Goal: Transaction & Acquisition: Purchase product/service

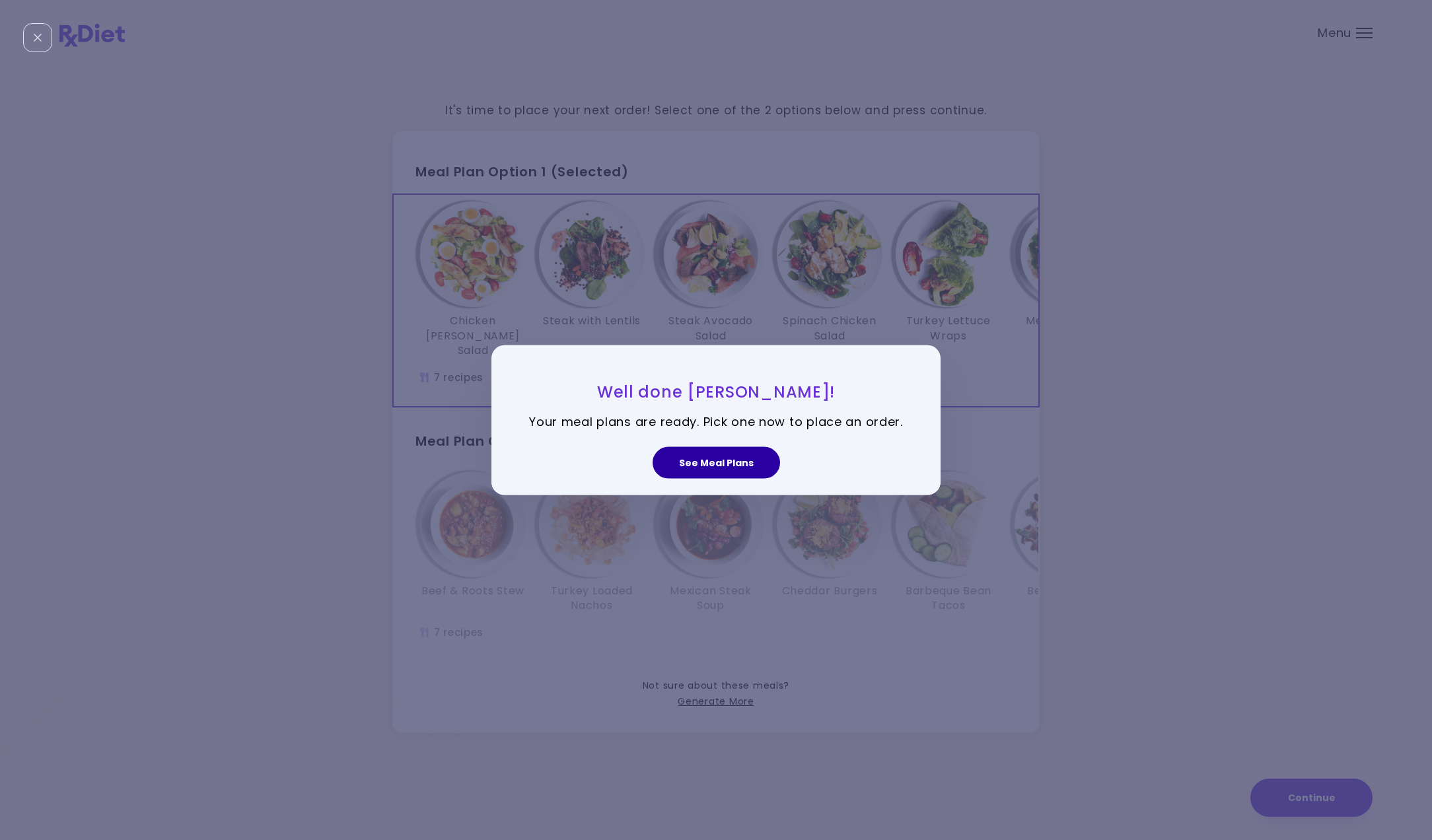
click at [714, 461] on button "See Meal Plans" at bounding box center [716, 462] width 128 height 32
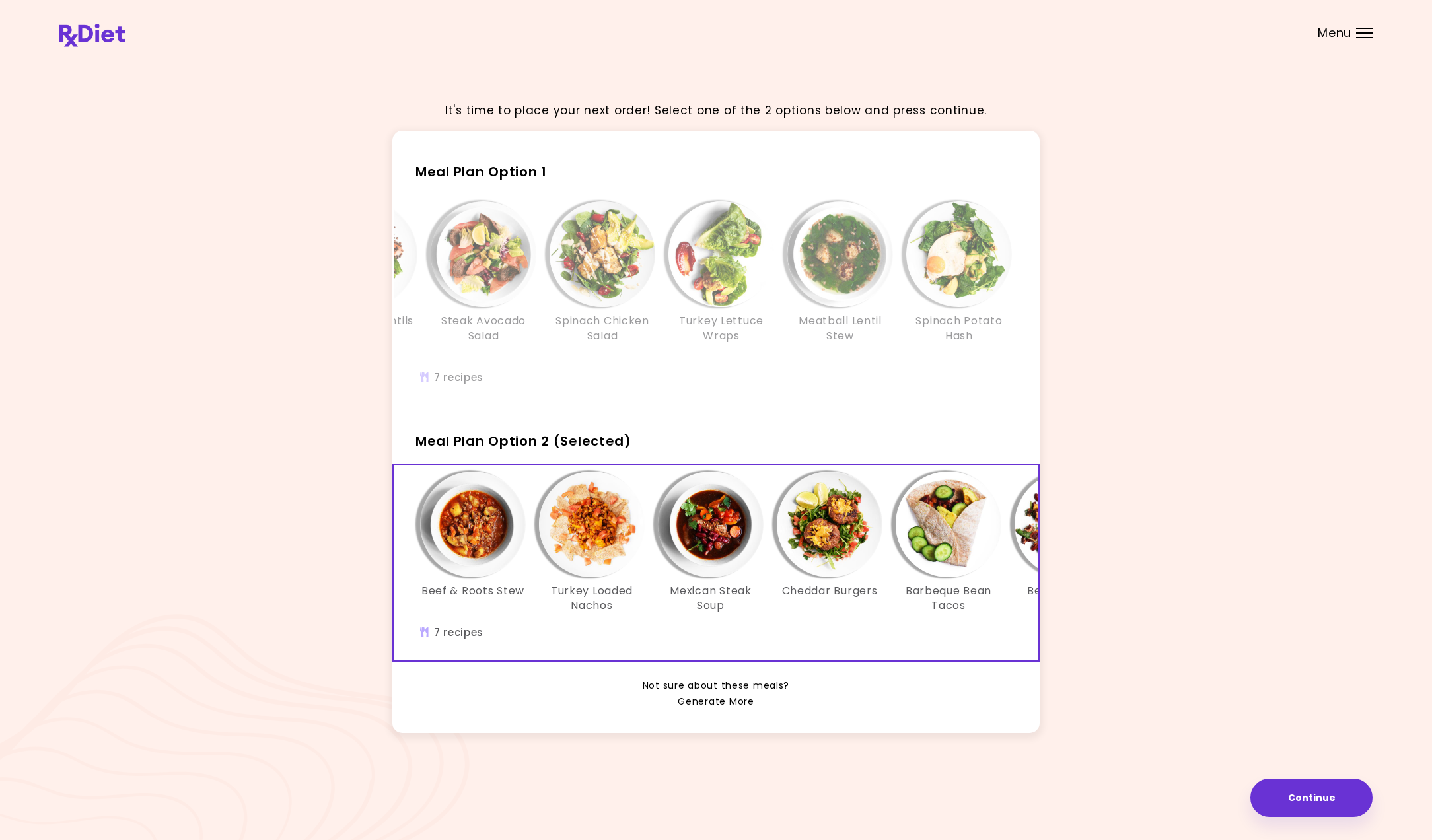
click at [715, 695] on link "Generate More" at bounding box center [716, 702] width 76 height 15
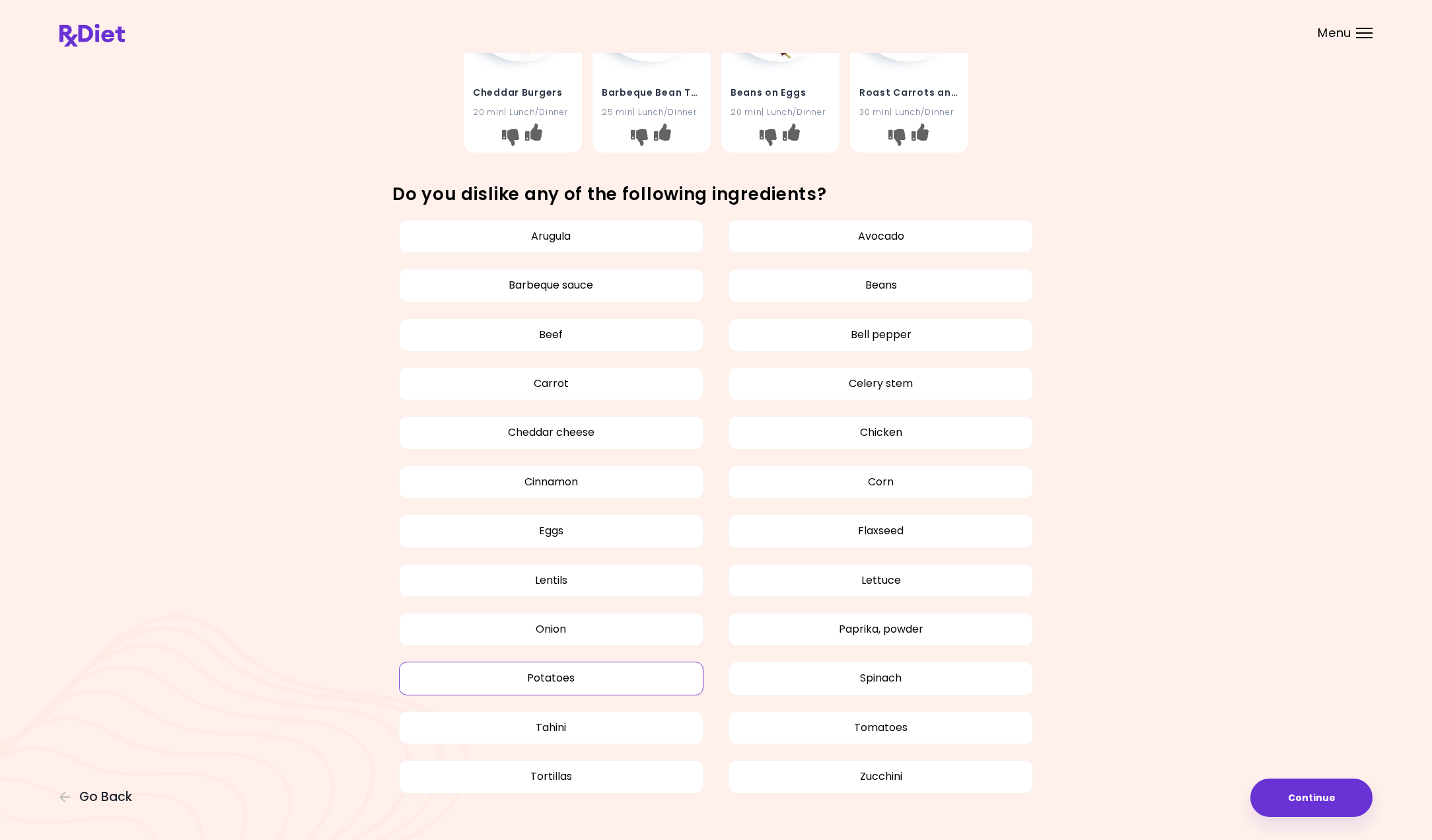
scroll to position [590, 0]
click at [784, 480] on button "Corn" at bounding box center [881, 484] width 305 height 33
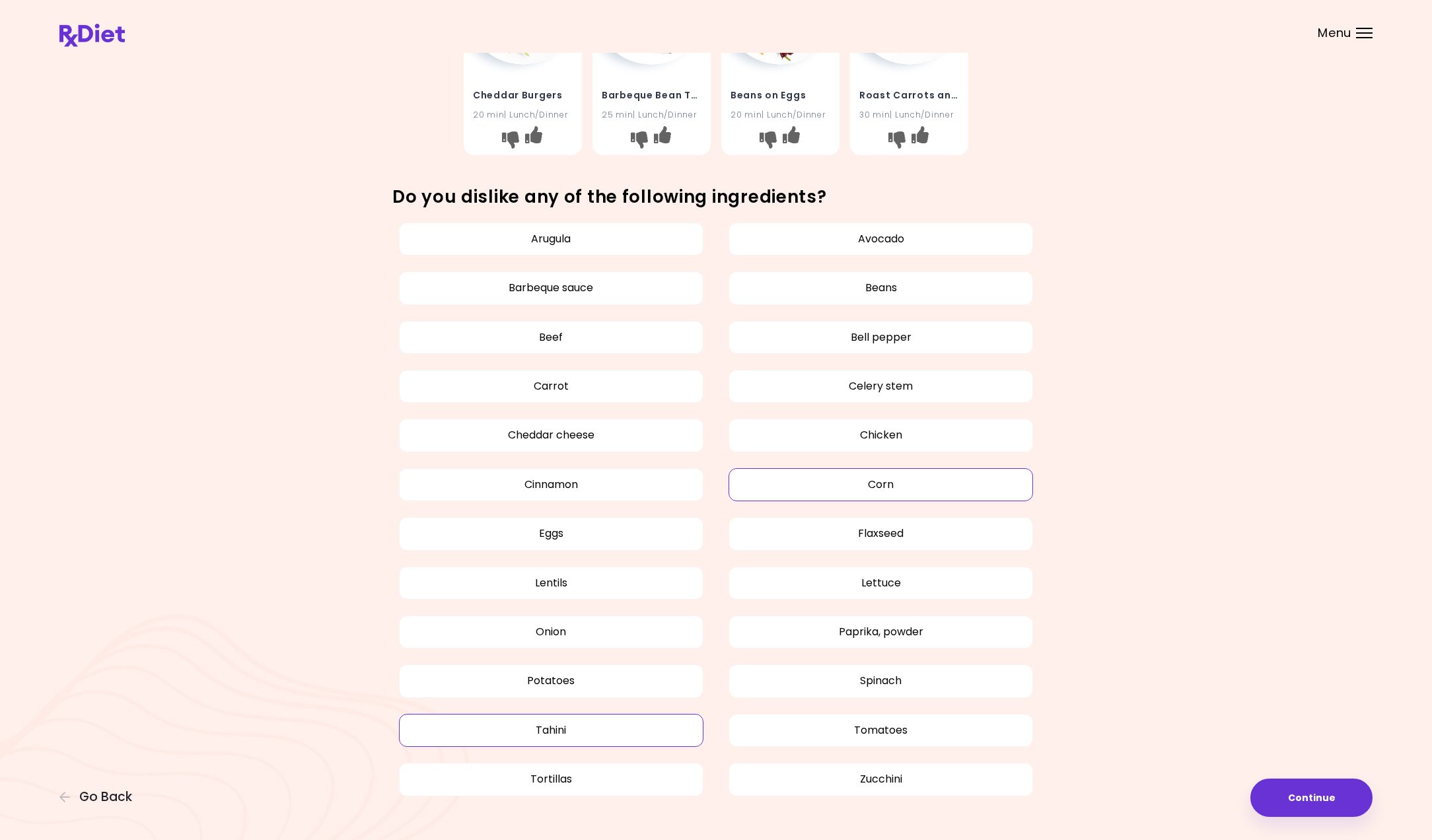
click at [567, 717] on button "Tahini" at bounding box center [551, 731] width 305 height 33
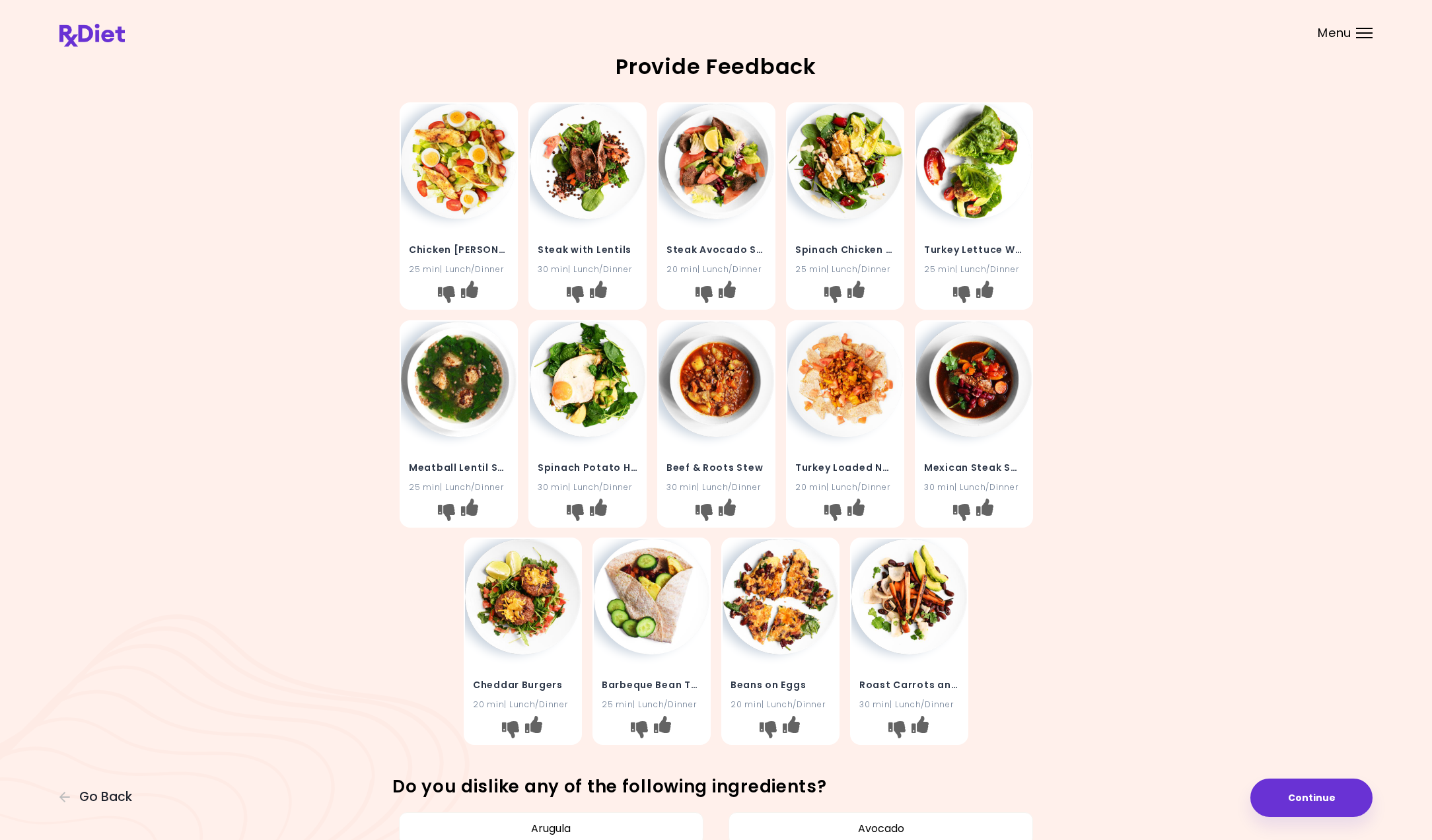
scroll to position [0, 0]
click at [446, 295] on icon "I don't like this recipe" at bounding box center [446, 295] width 17 height 17
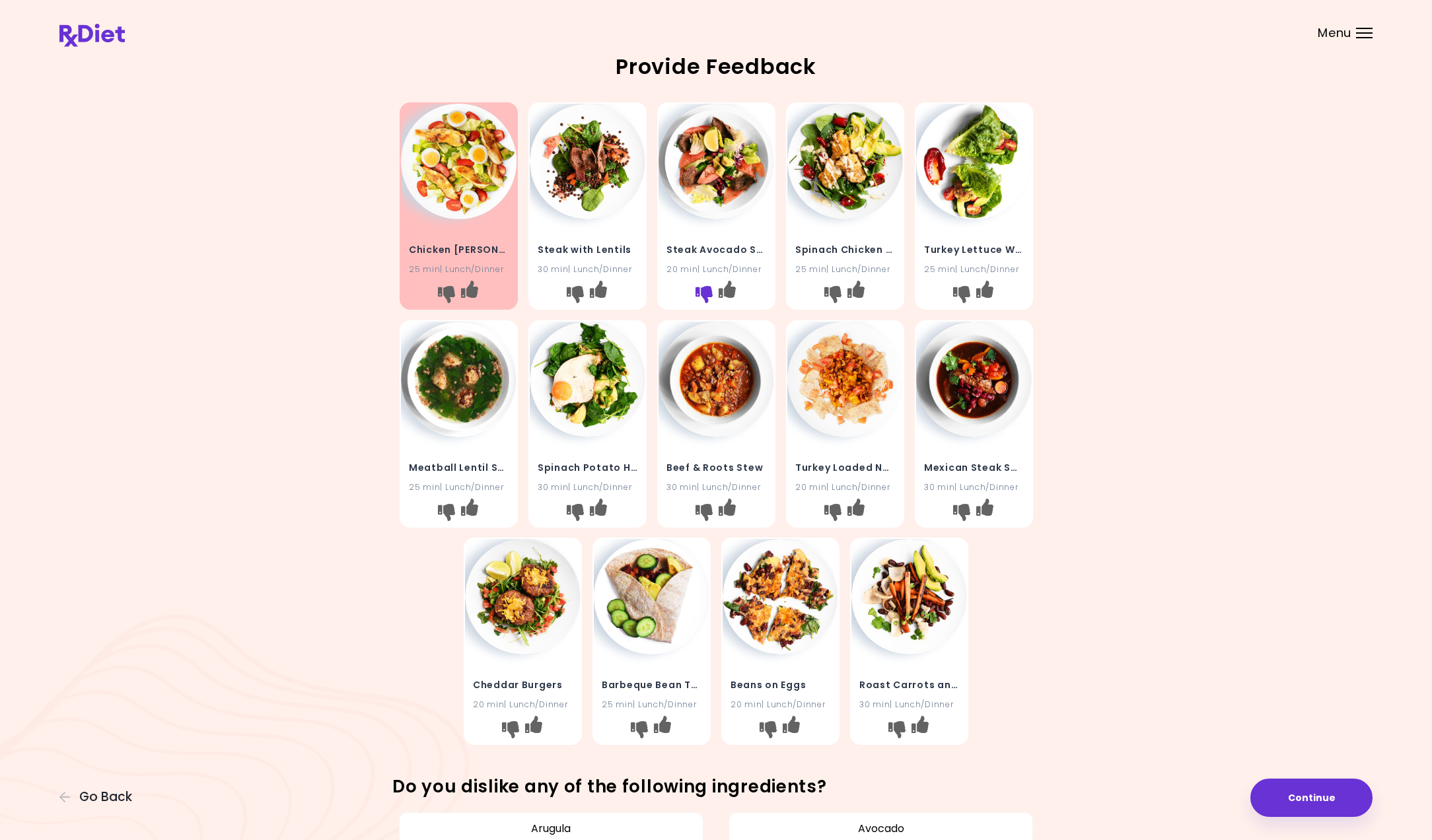
click at [702, 292] on icon "I don't like this recipe" at bounding box center [704, 295] width 17 height 17
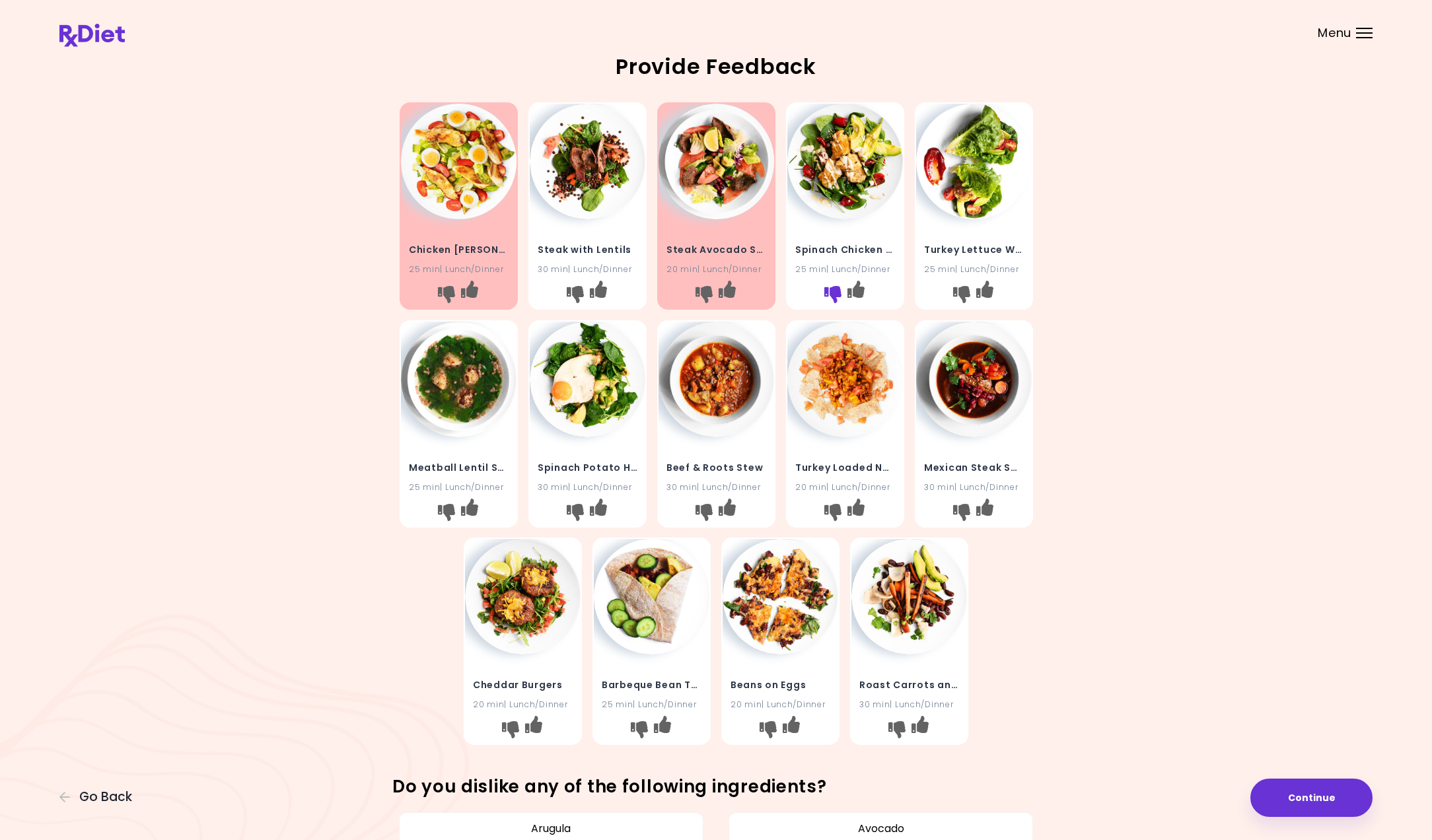
click at [831, 291] on icon "I don't like this recipe" at bounding box center [833, 295] width 17 height 17
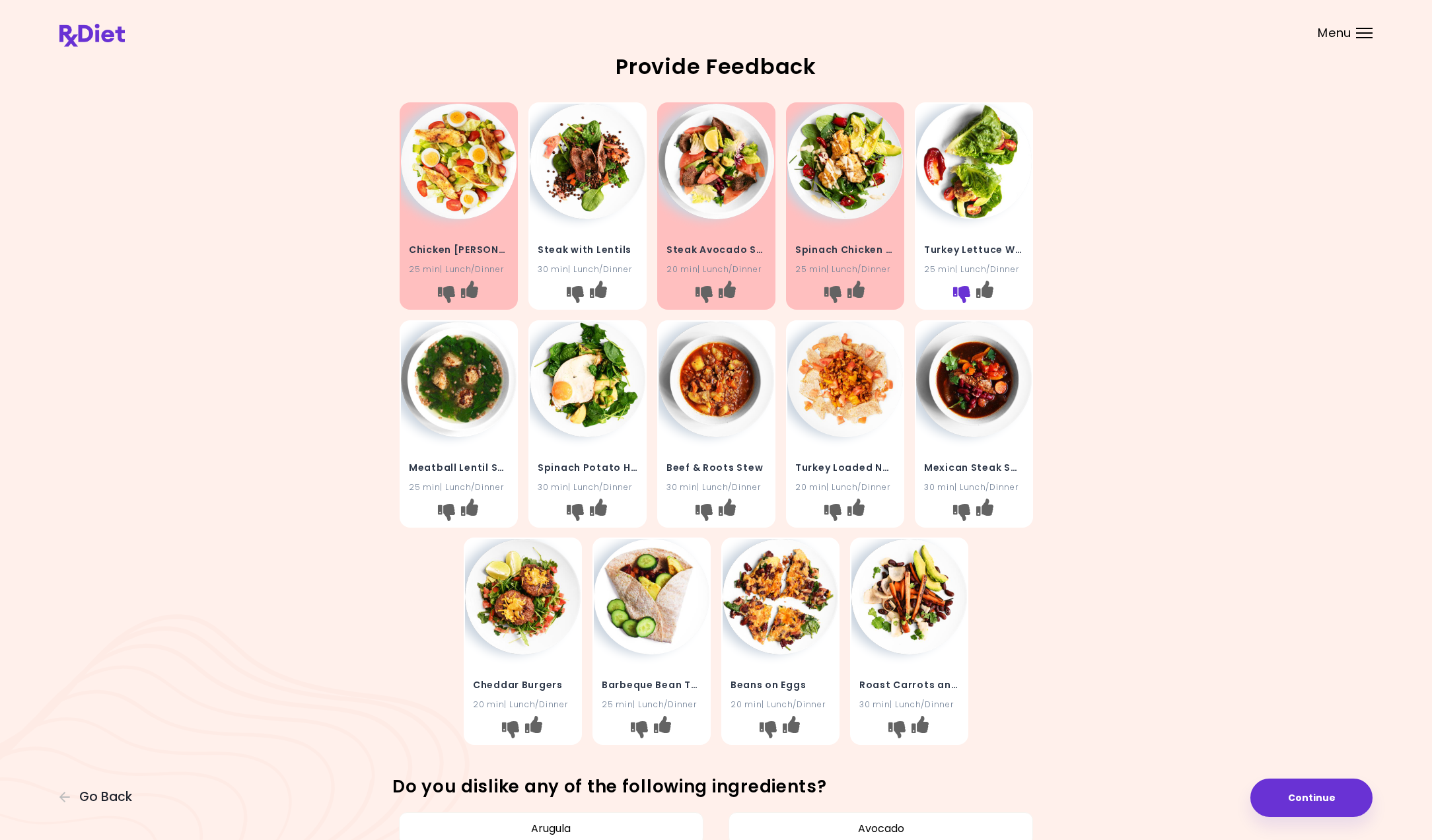
click at [957, 294] on icon "I don't like this recipe" at bounding box center [961, 295] width 17 height 17
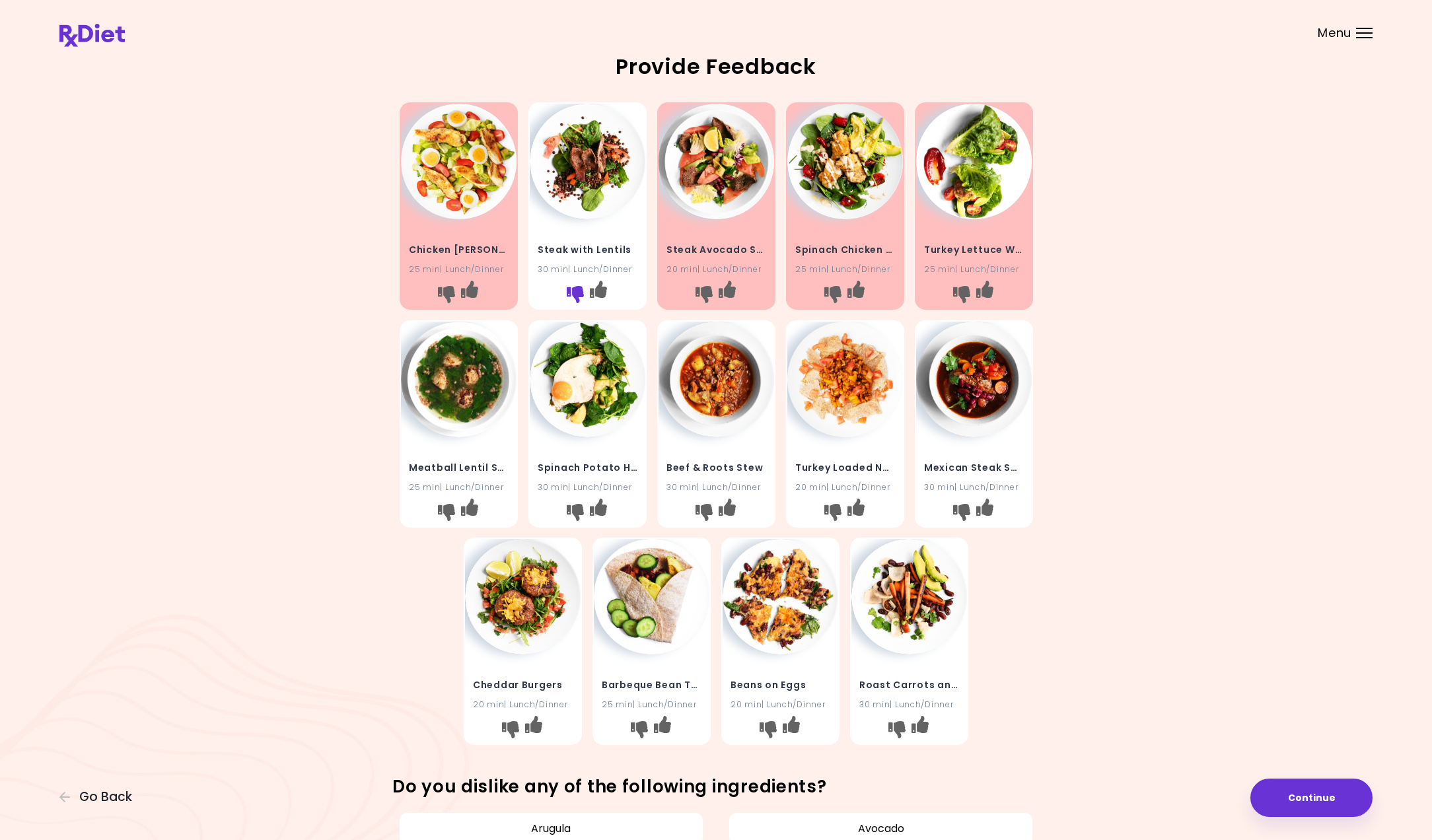
click at [570, 293] on icon "I don't like this recipe" at bounding box center [575, 295] width 17 height 17
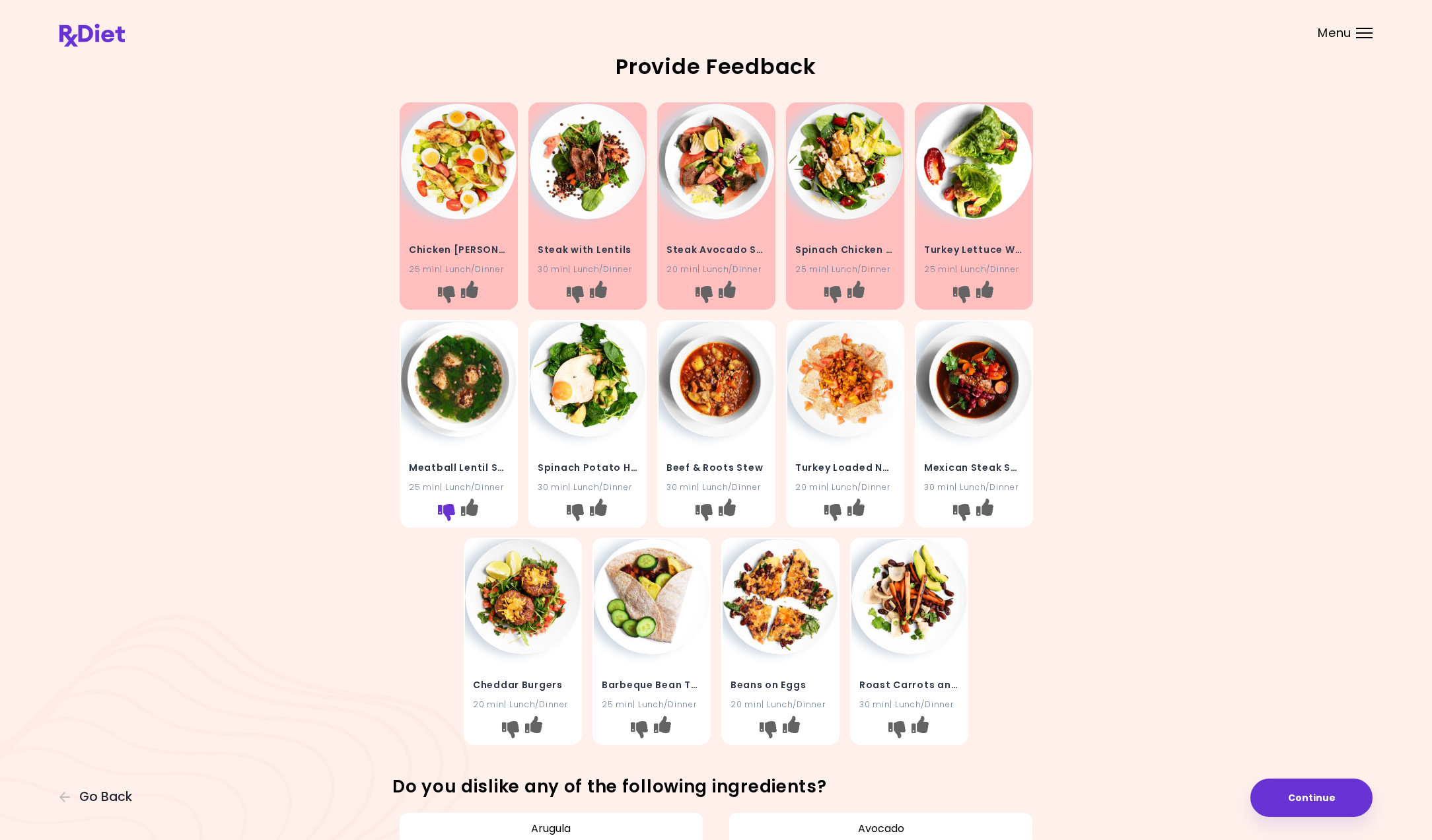
click at [448, 510] on icon "I don't like this recipe" at bounding box center [446, 512] width 17 height 17
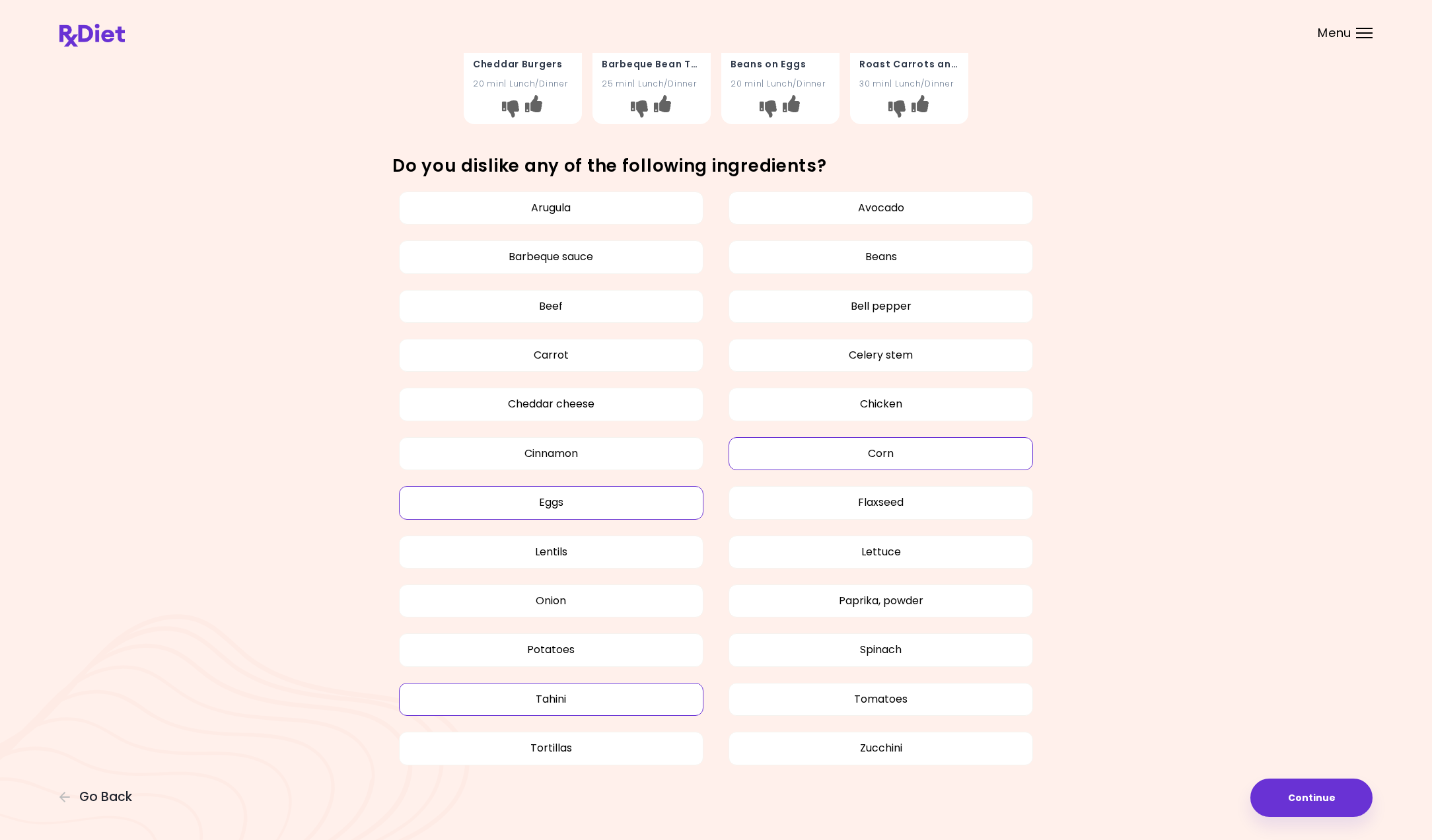
scroll to position [621, 0]
drag, startPoint x: 742, startPoint y: 634, endPoint x: 601, endPoint y: 568, distance: 155.7
click at [742, 634] on button "Spinach" at bounding box center [881, 651] width 305 height 33
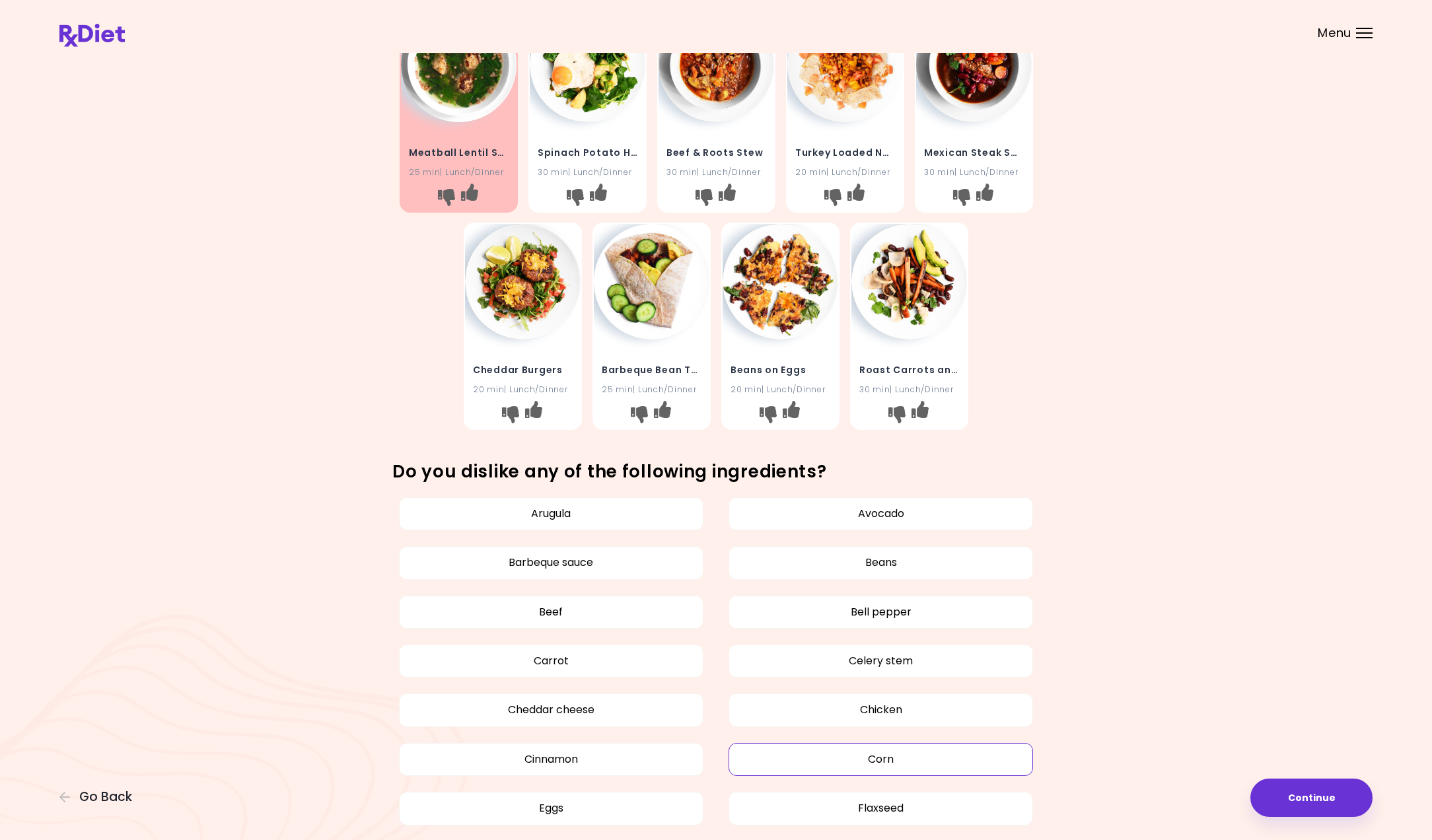
scroll to position [294, 0]
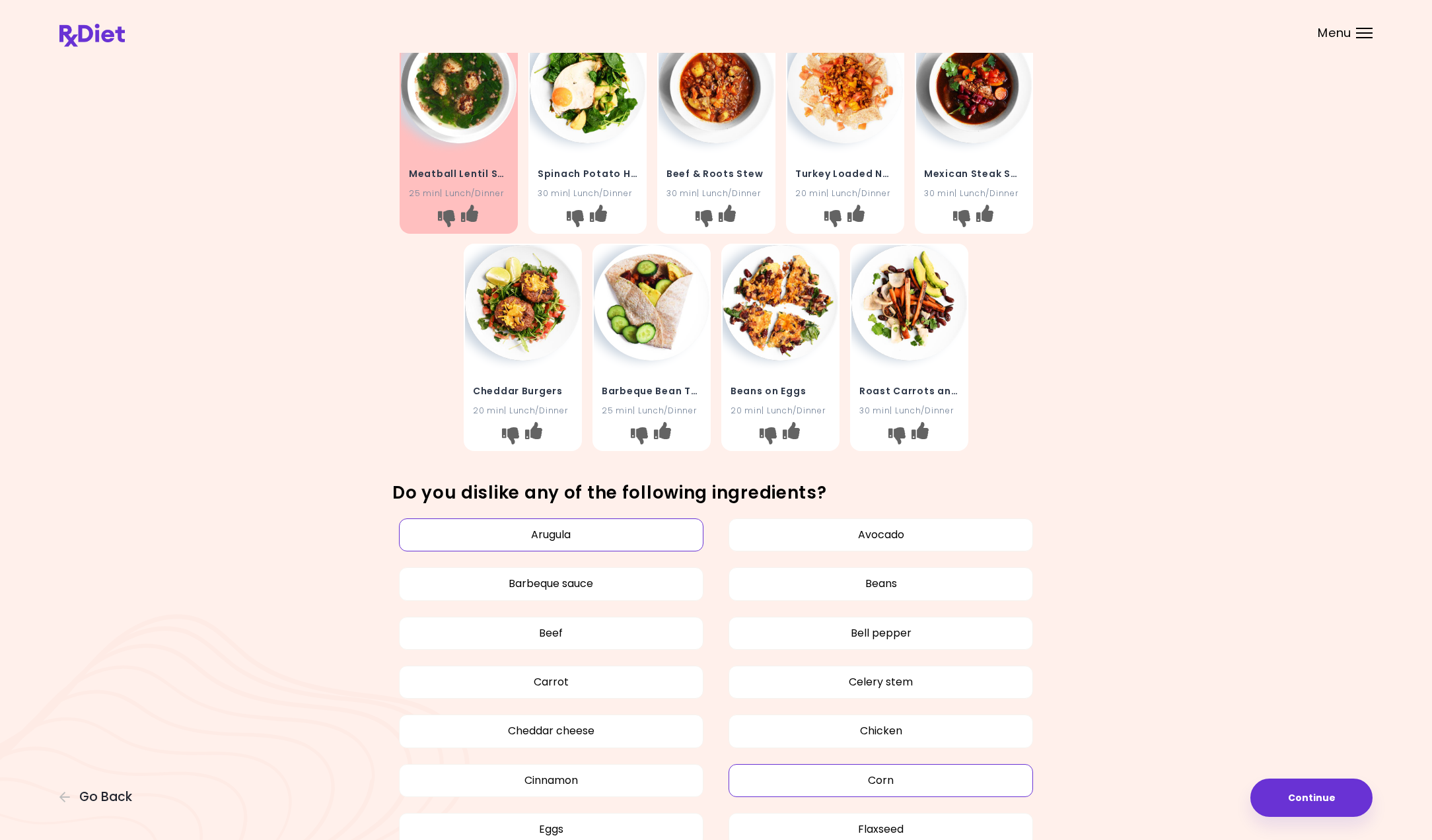
click at [437, 535] on button "Arugula" at bounding box center [551, 535] width 305 height 33
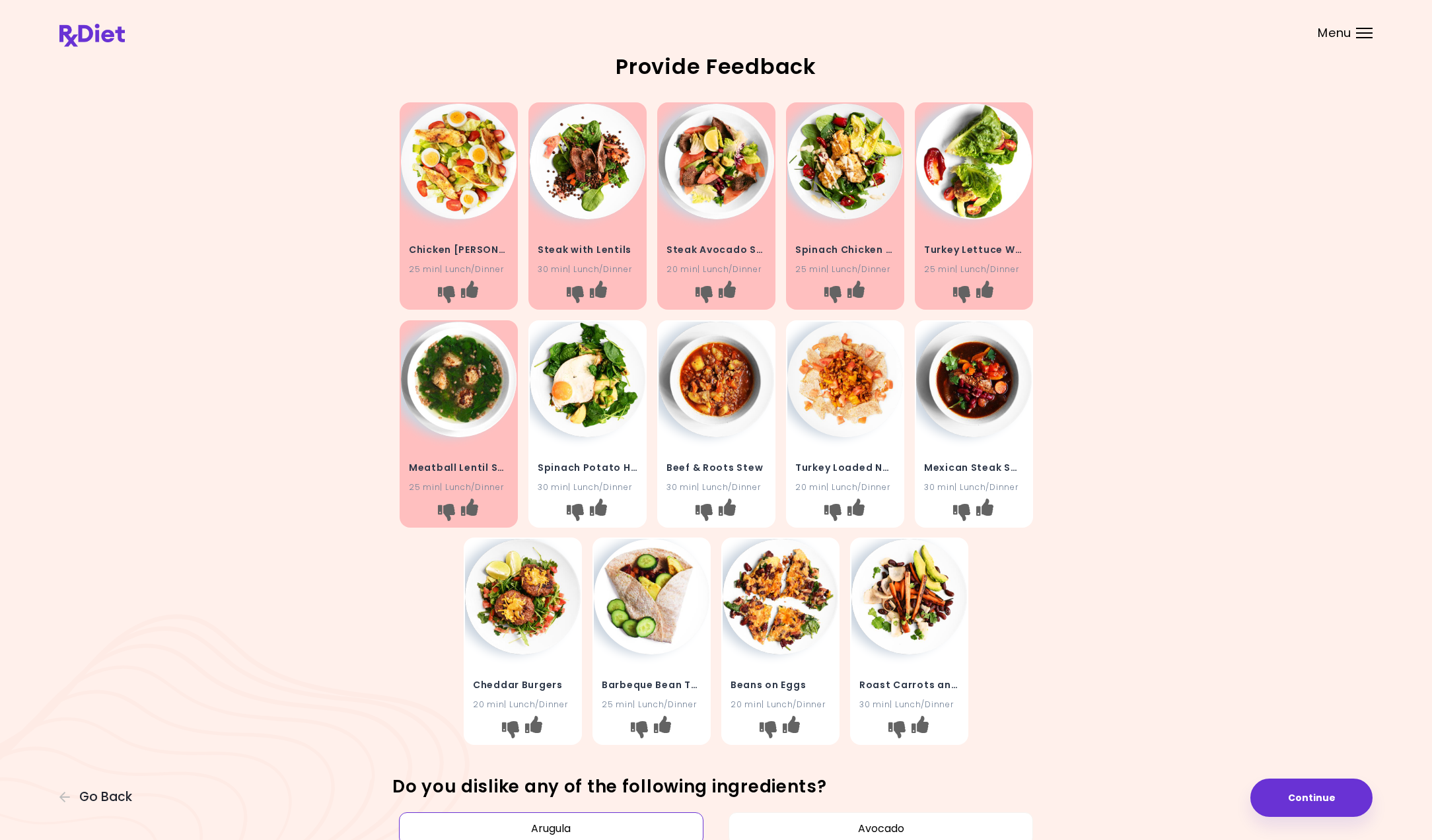
scroll to position [0, 0]
click at [566, 412] on img at bounding box center [588, 380] width 116 height 116
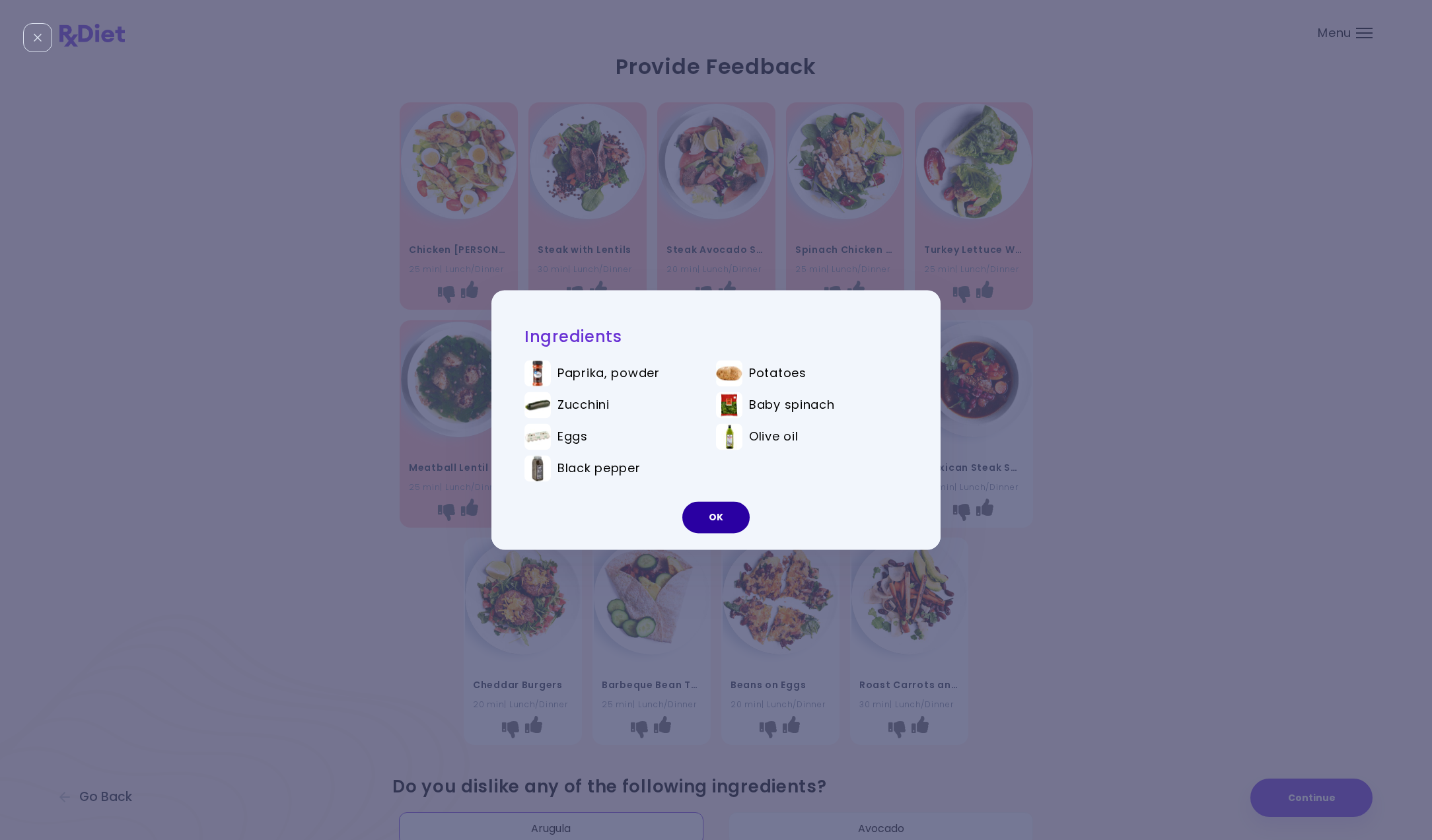
click at [715, 525] on button "OK" at bounding box center [716, 517] width 68 height 32
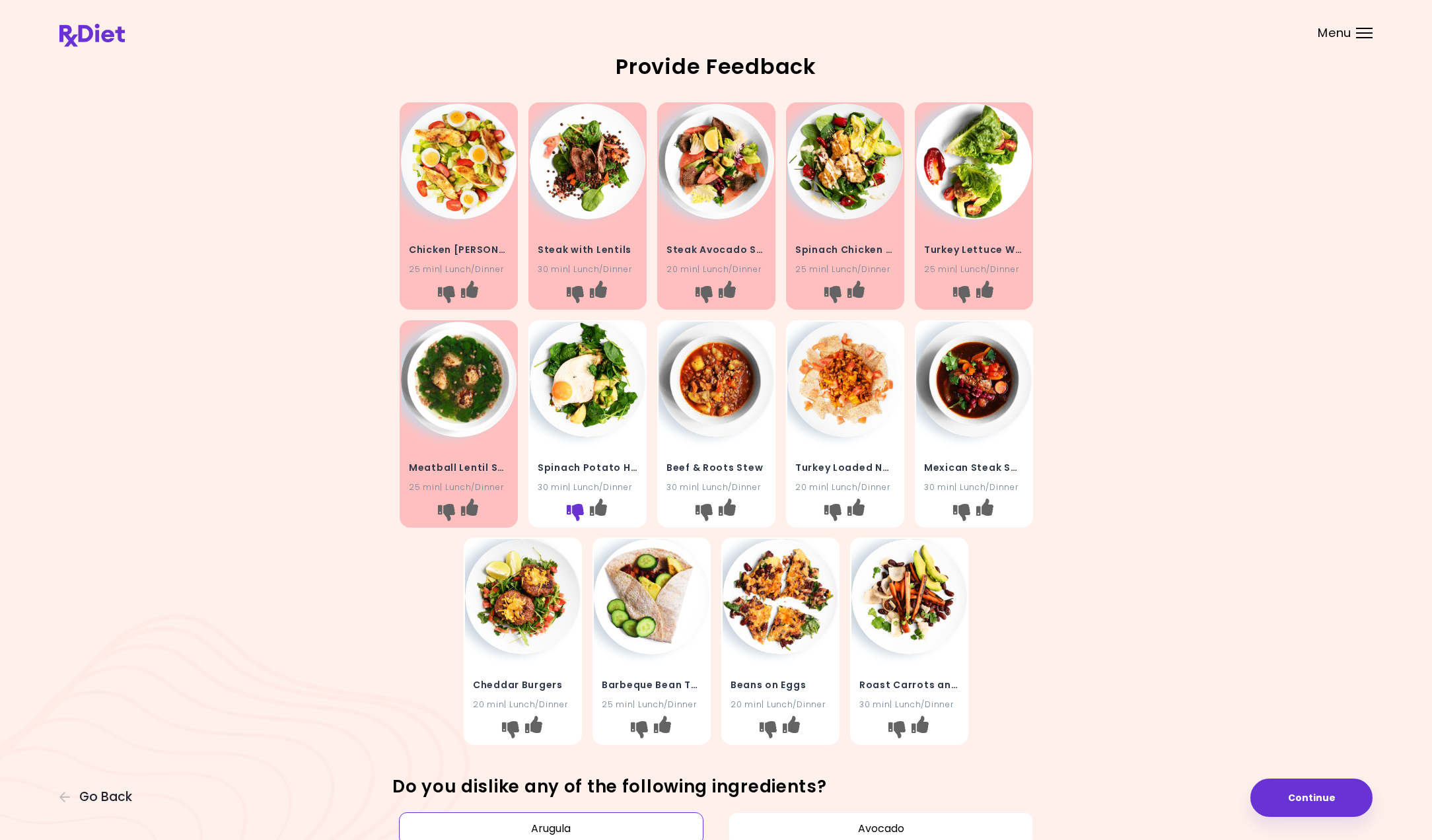
click at [568, 507] on icon "I don't like this recipe" at bounding box center [575, 512] width 17 height 17
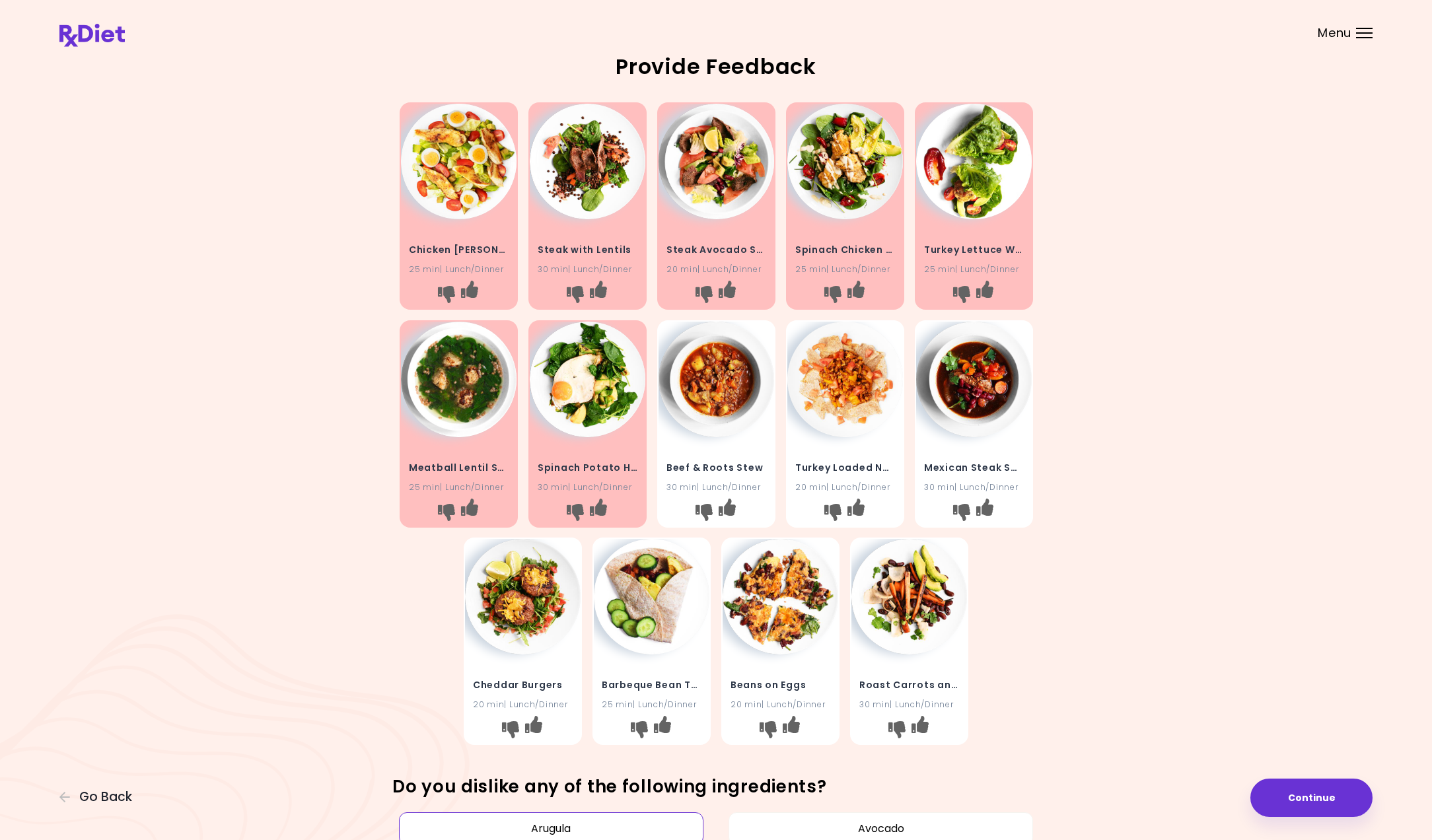
click at [732, 418] on img at bounding box center [716, 380] width 116 height 116
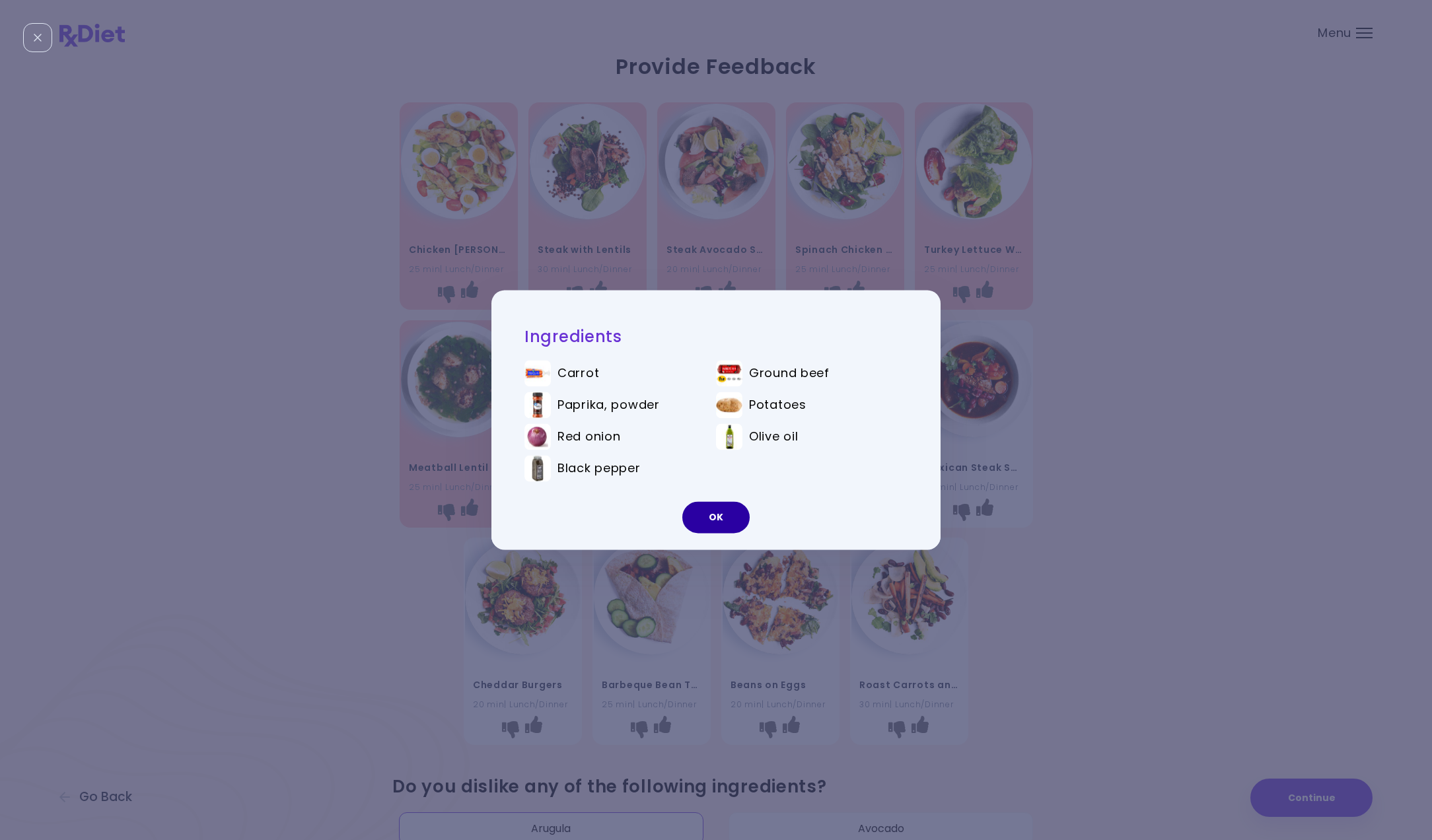
click at [713, 514] on button "OK" at bounding box center [716, 517] width 68 height 32
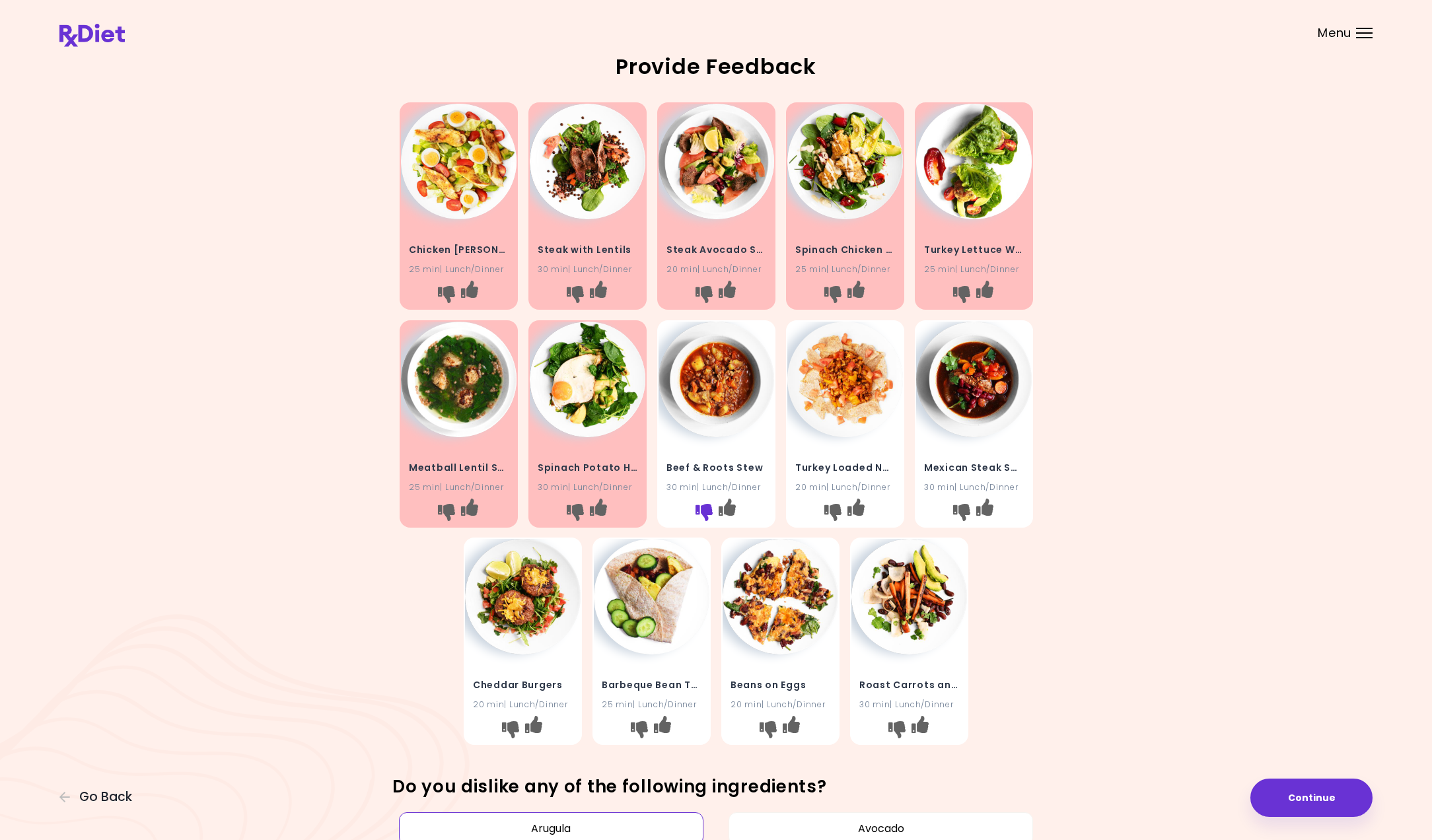
click at [699, 506] on icon "I don't like this recipe" at bounding box center [704, 512] width 17 height 17
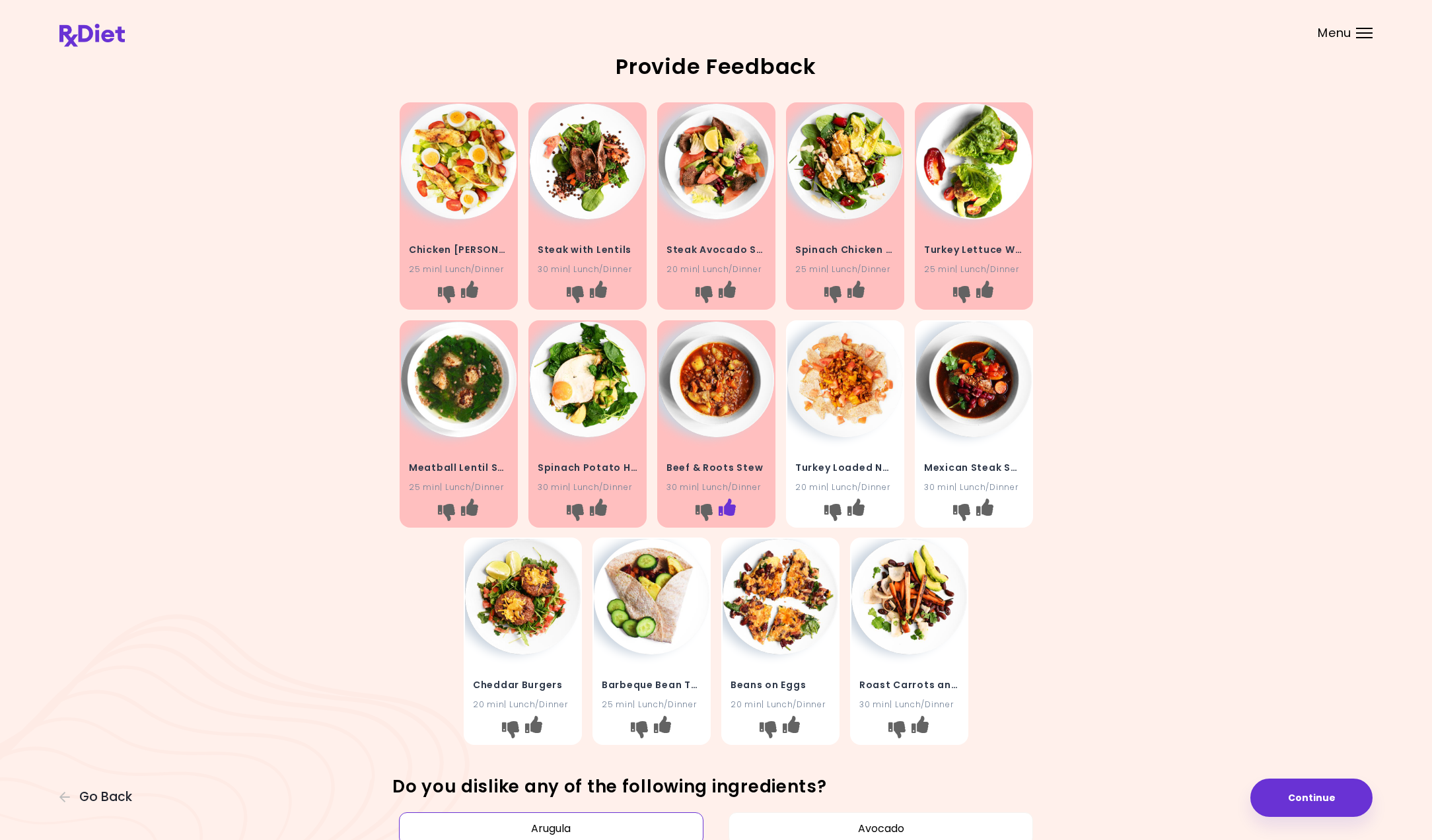
click at [726, 504] on icon "I like this recipe" at bounding box center [727, 507] width 17 height 17
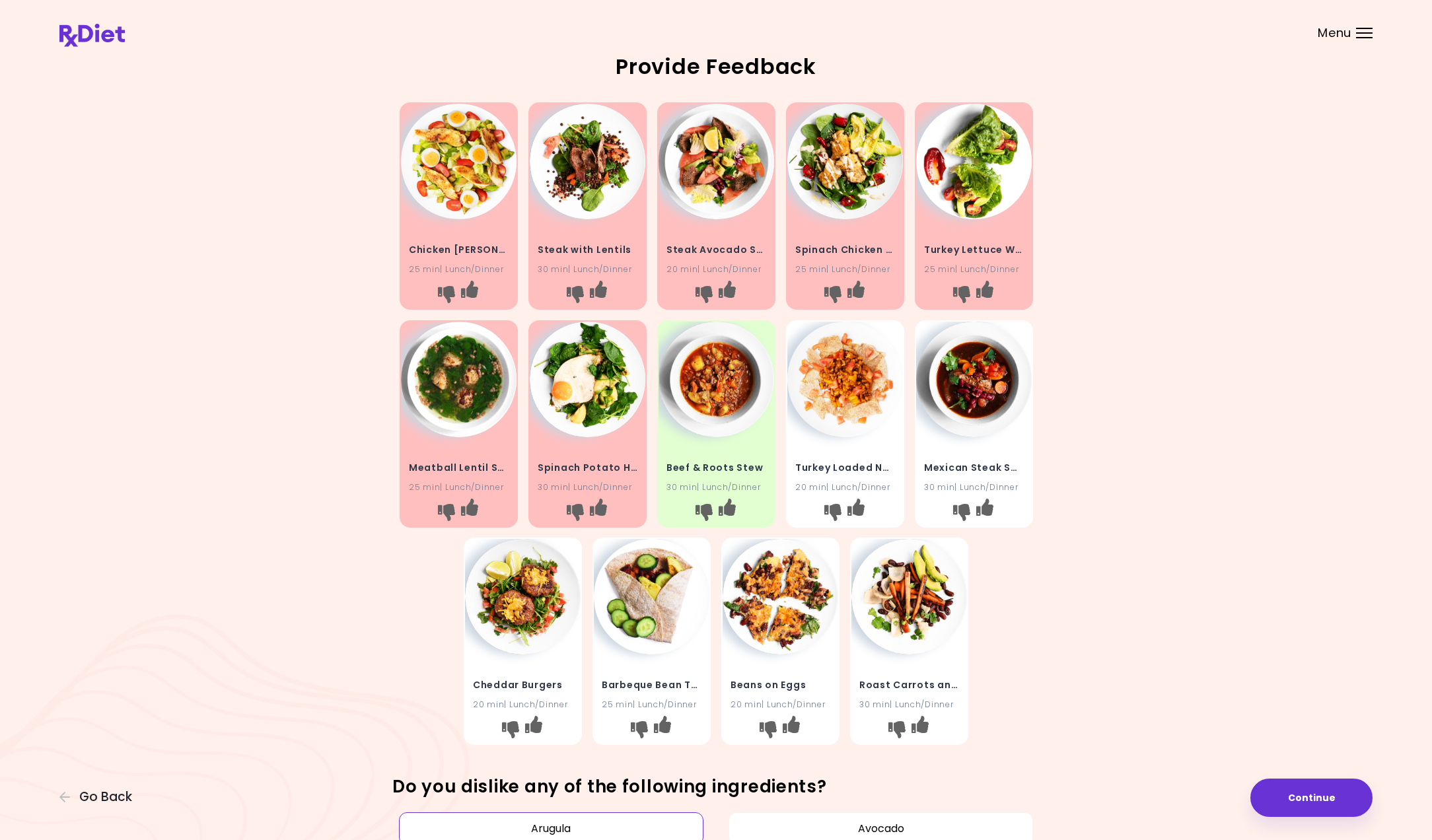
click at [849, 404] on img at bounding box center [846, 380] width 116 height 116
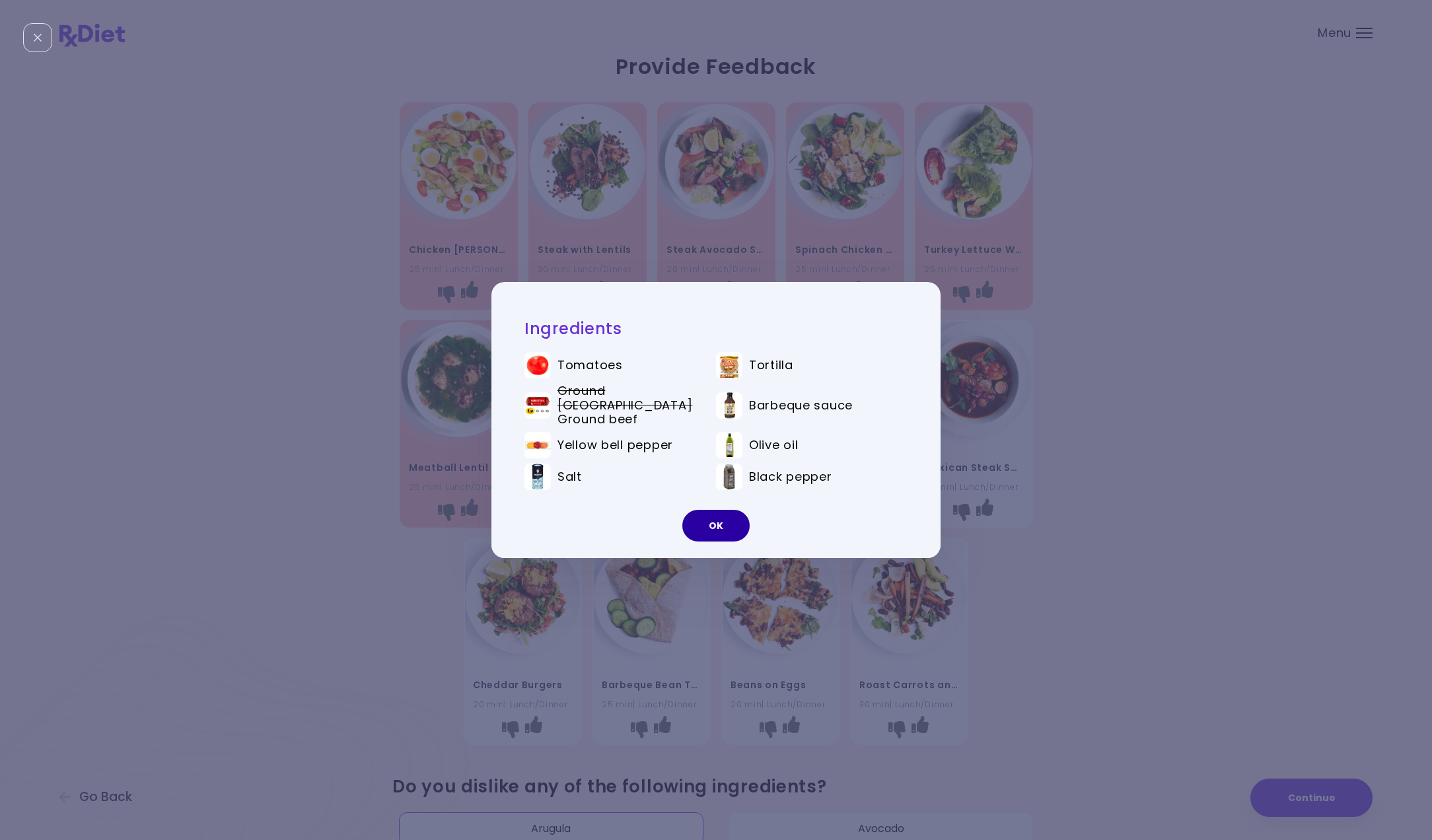
click at [701, 510] on button "OK" at bounding box center [716, 526] width 68 height 32
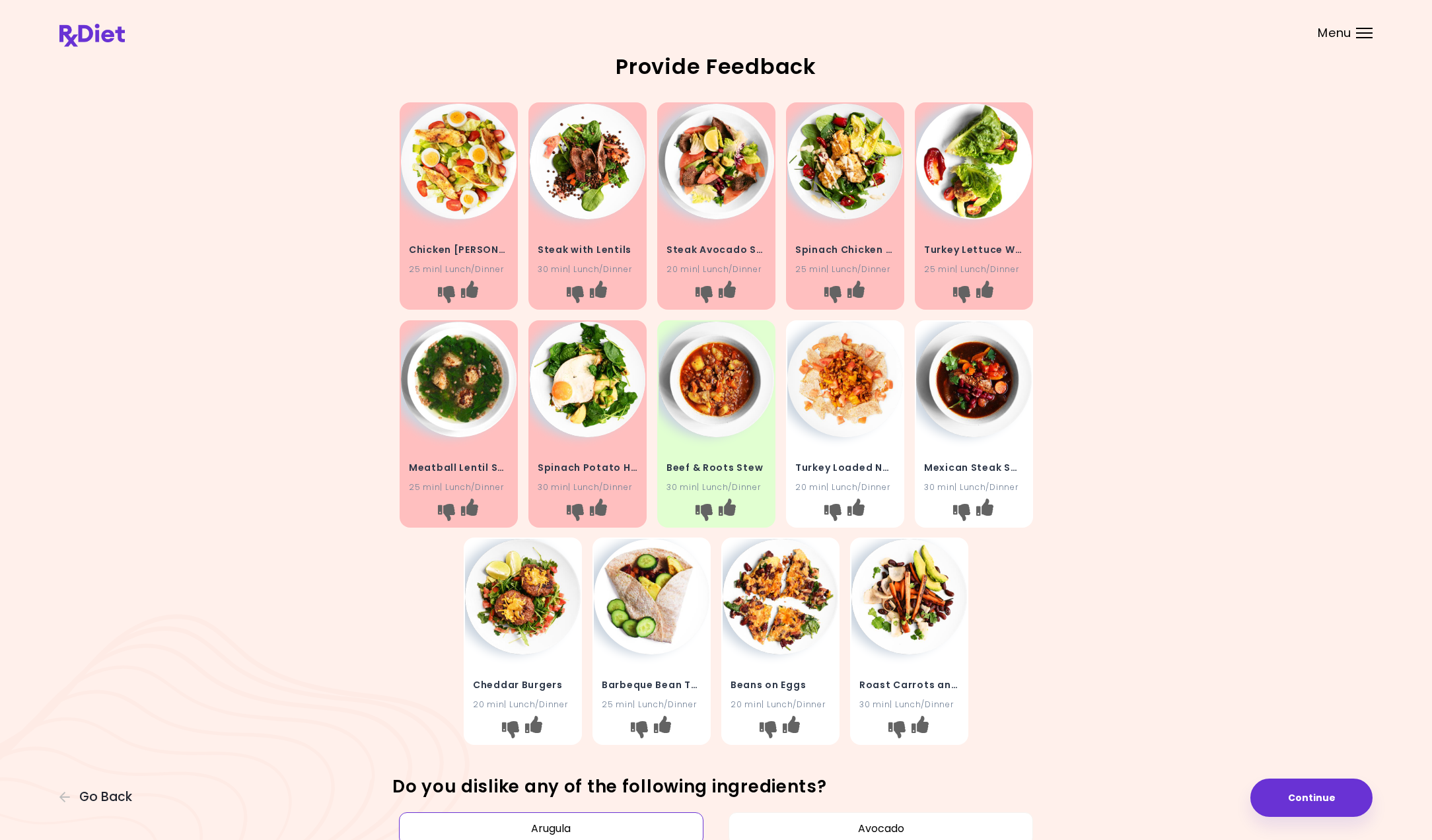
click at [882, 452] on div "Turkey Loaded Nachos 20 min | Lunch/Dinner" at bounding box center [846, 469] width 116 height 65
click at [804, 449] on div "Turkey Loaded Nachos 20 min | Lunch/Dinner" at bounding box center [846, 469] width 116 height 65
click at [831, 363] on img at bounding box center [846, 380] width 116 height 116
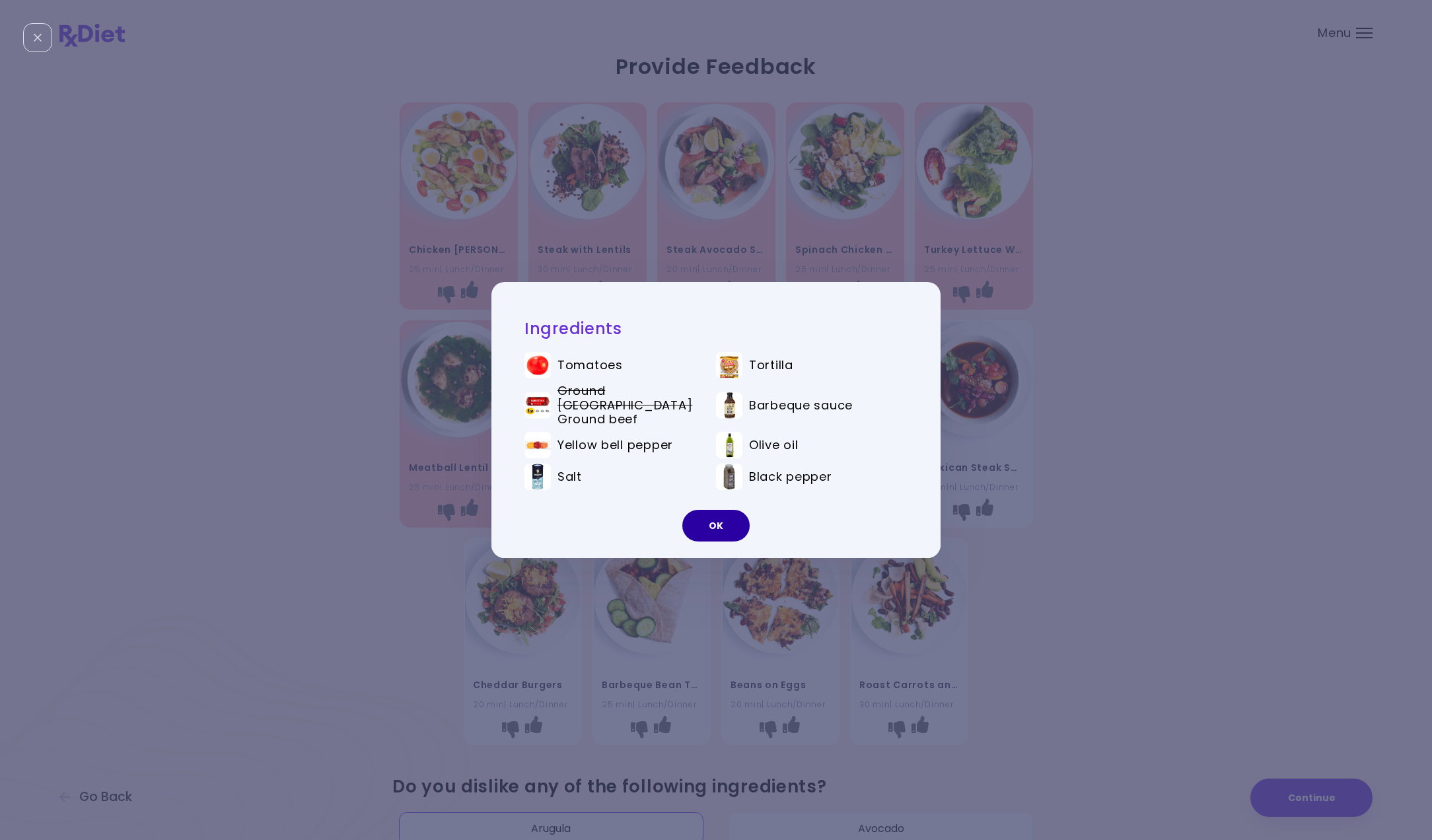
click at [713, 512] on button "OK" at bounding box center [716, 526] width 68 height 32
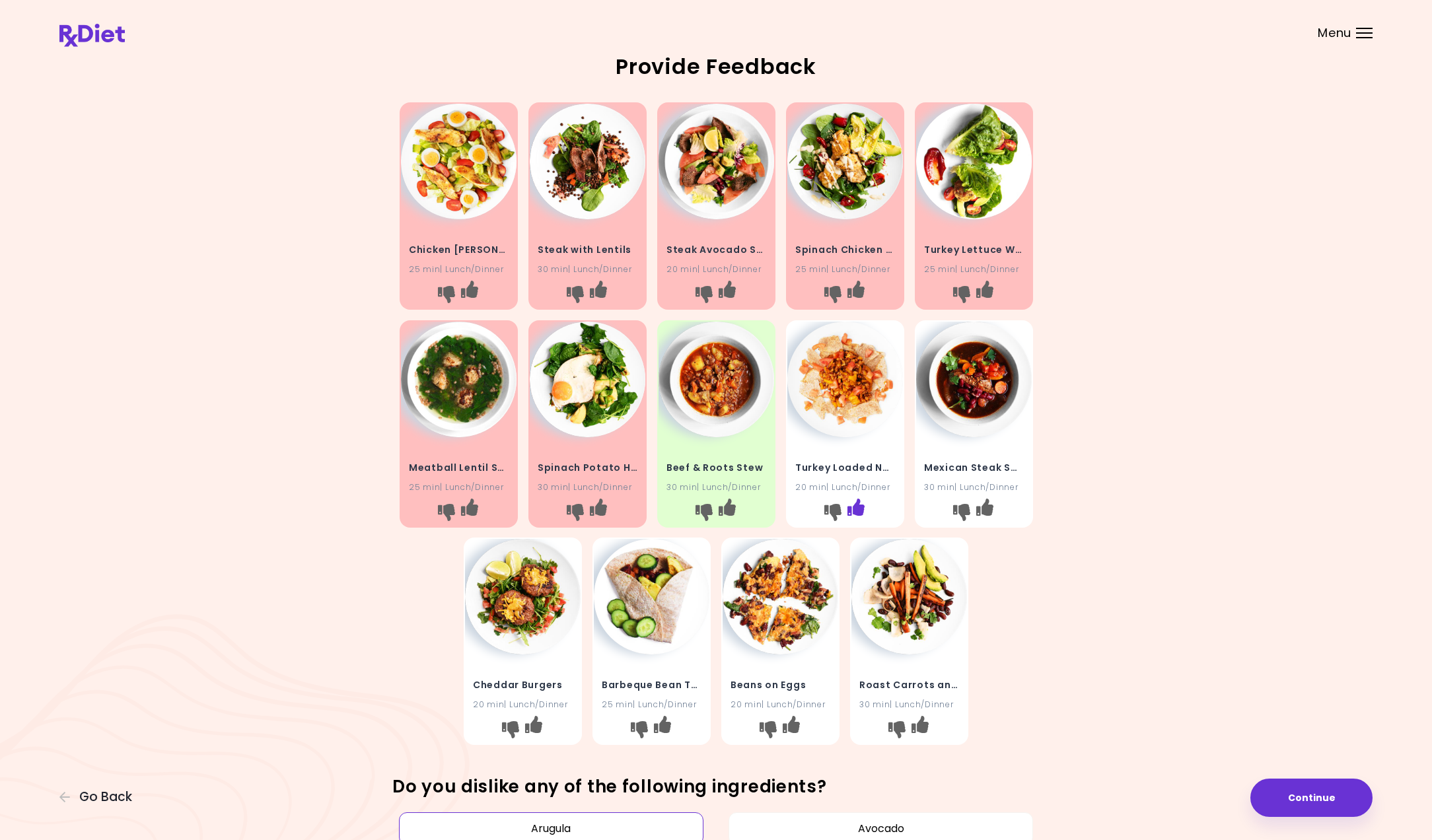
click at [861, 509] on icon "I like this recipe" at bounding box center [856, 507] width 17 height 17
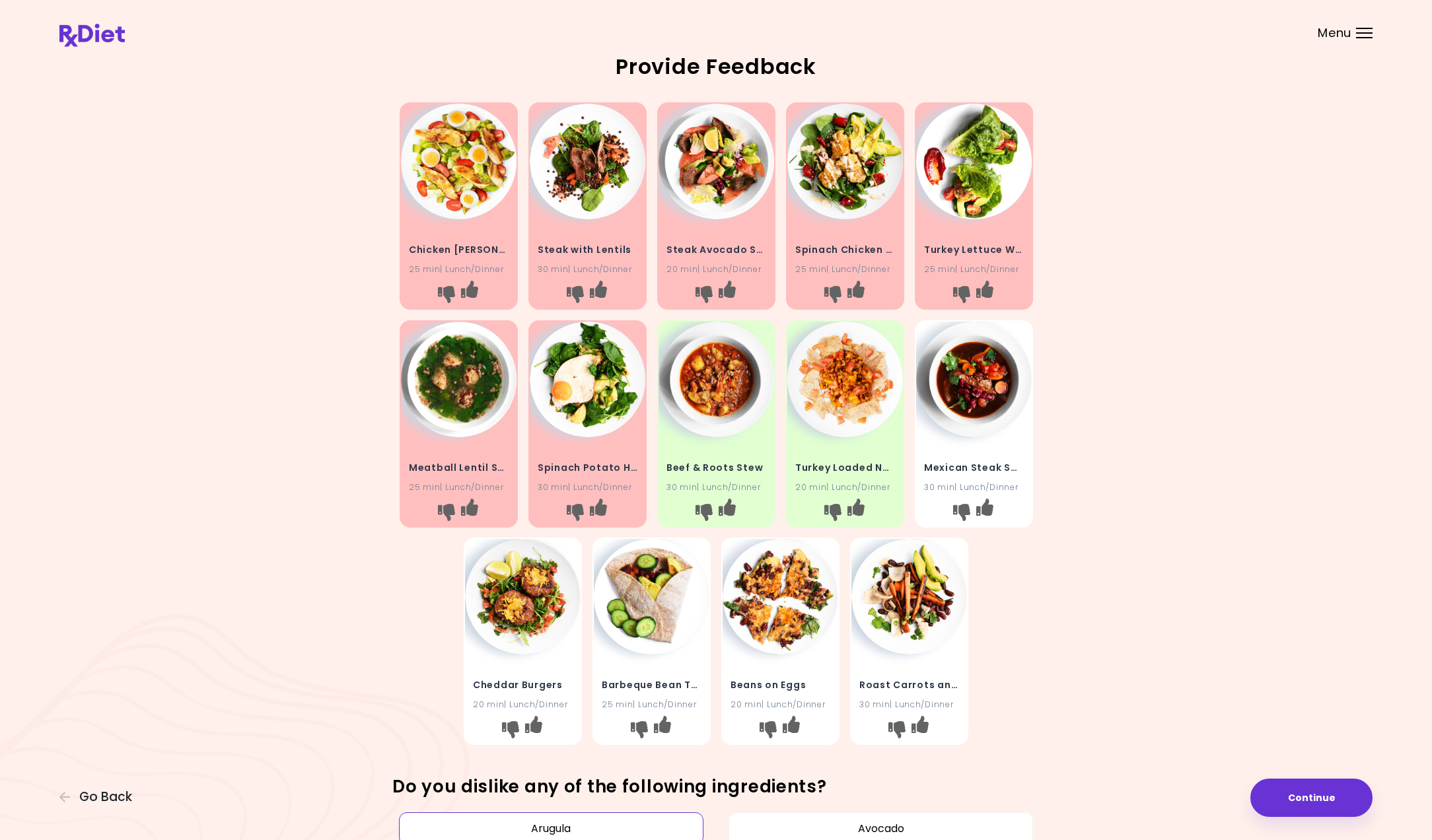
click at [961, 448] on div "Mexican Steak Soup 30 min | Lunch/Dinner" at bounding box center [975, 469] width 116 height 65
click at [960, 472] on h4 "Mexican Steak Soup" at bounding box center [974, 468] width 100 height 21
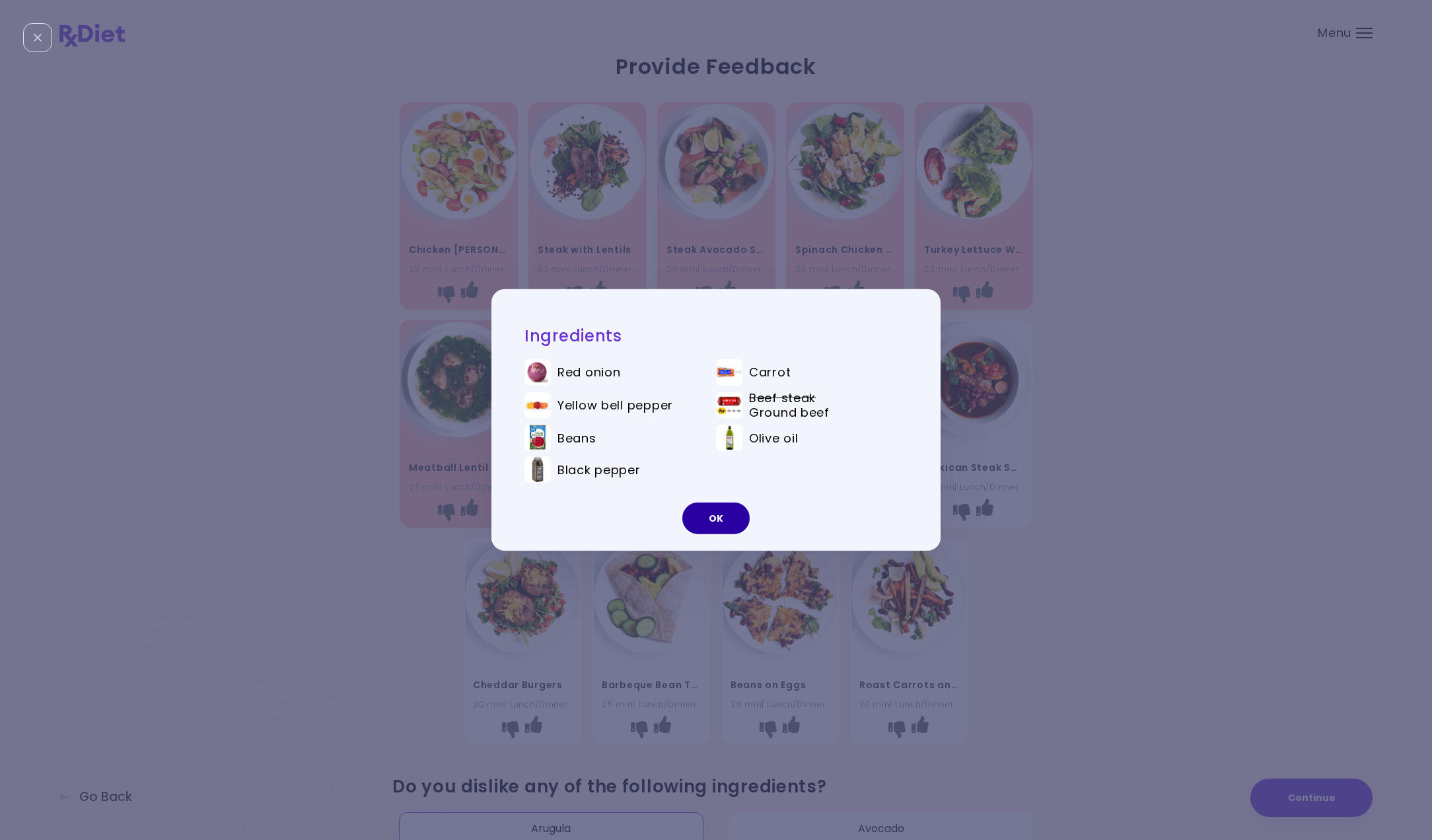
click at [714, 514] on button "OK" at bounding box center [716, 518] width 68 height 32
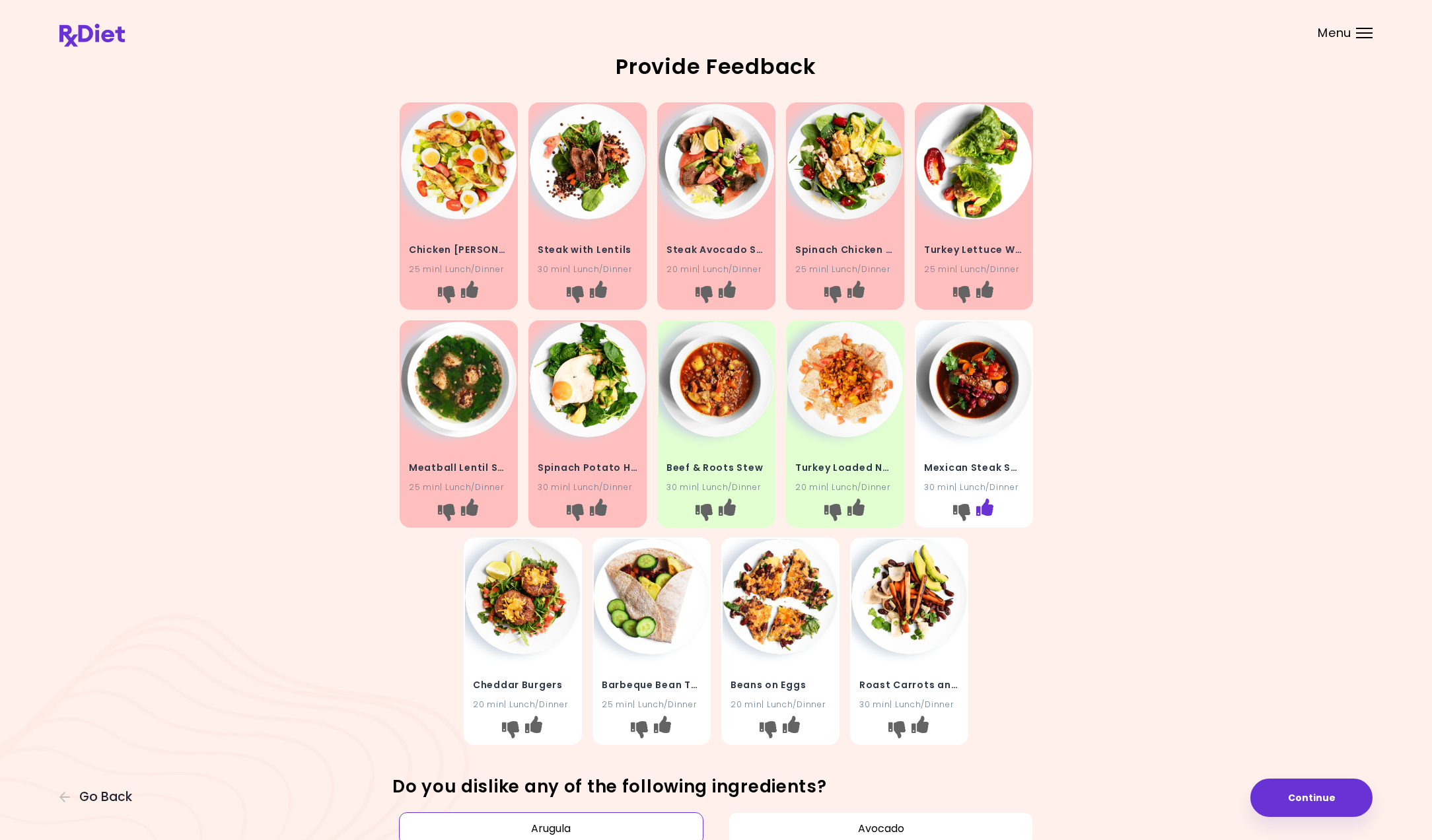
click at [986, 507] on icon "I like this recipe" at bounding box center [984, 507] width 17 height 17
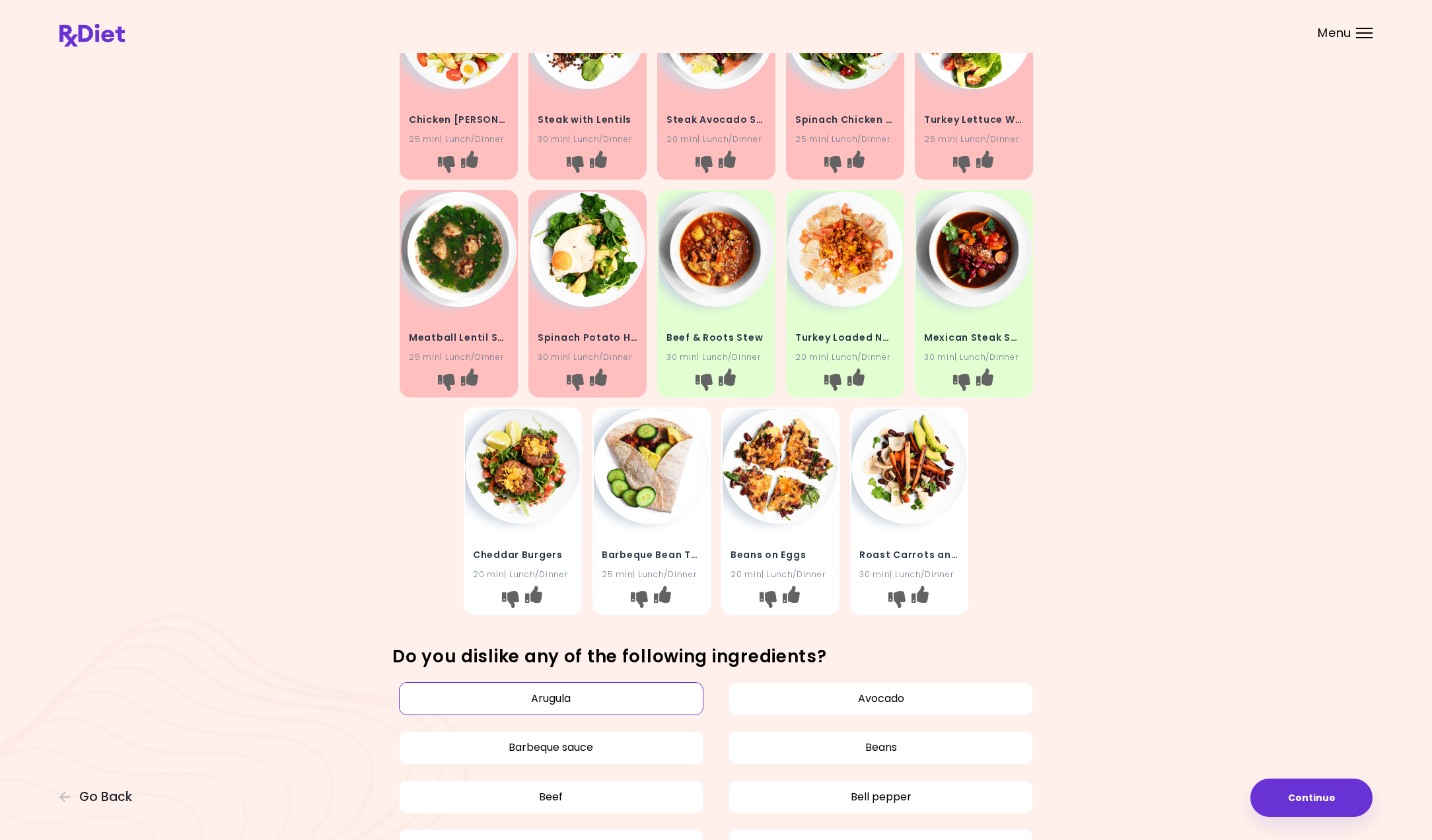
scroll to position [131, 0]
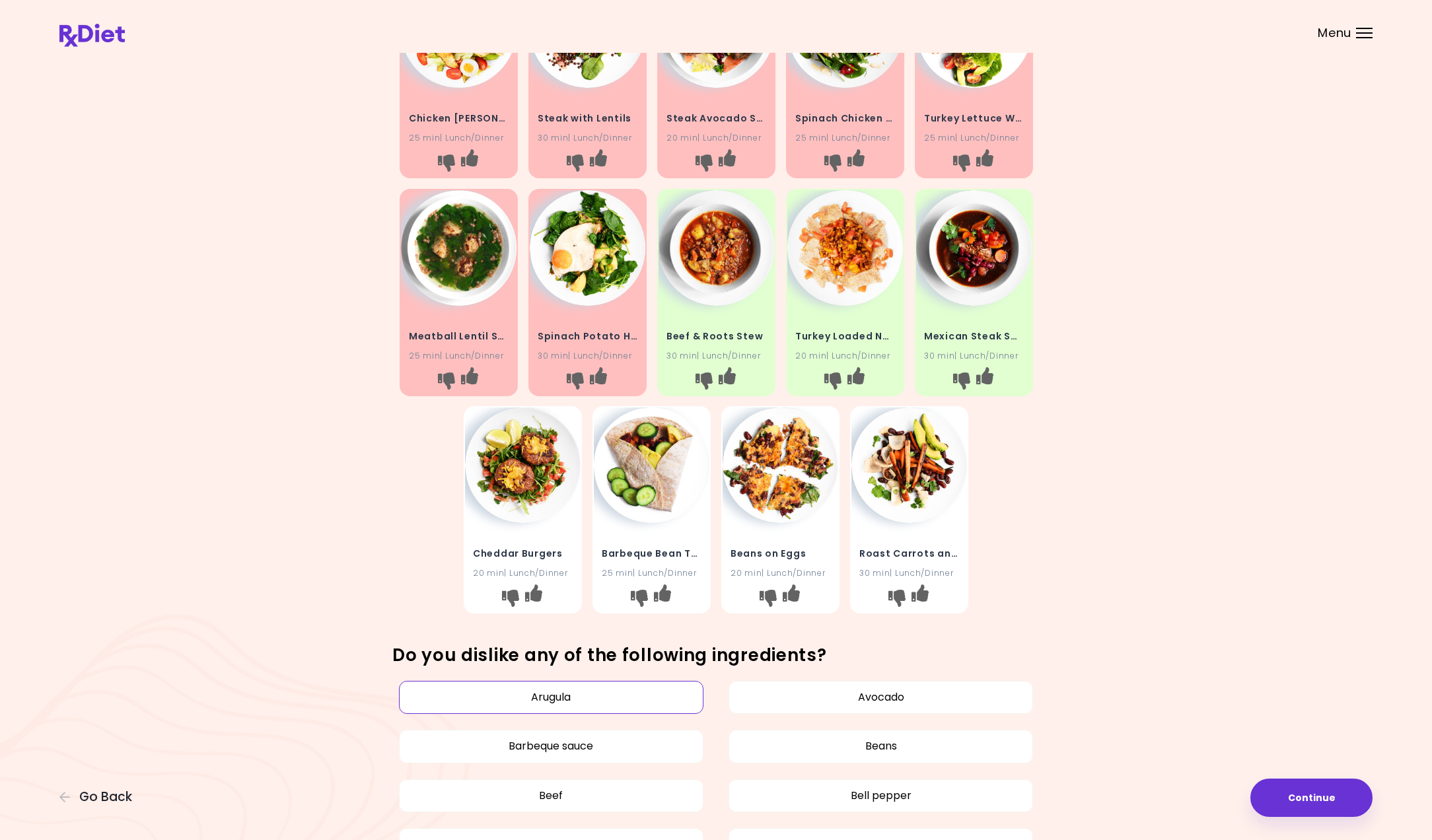
click at [532, 484] on img at bounding box center [523, 466] width 116 height 116
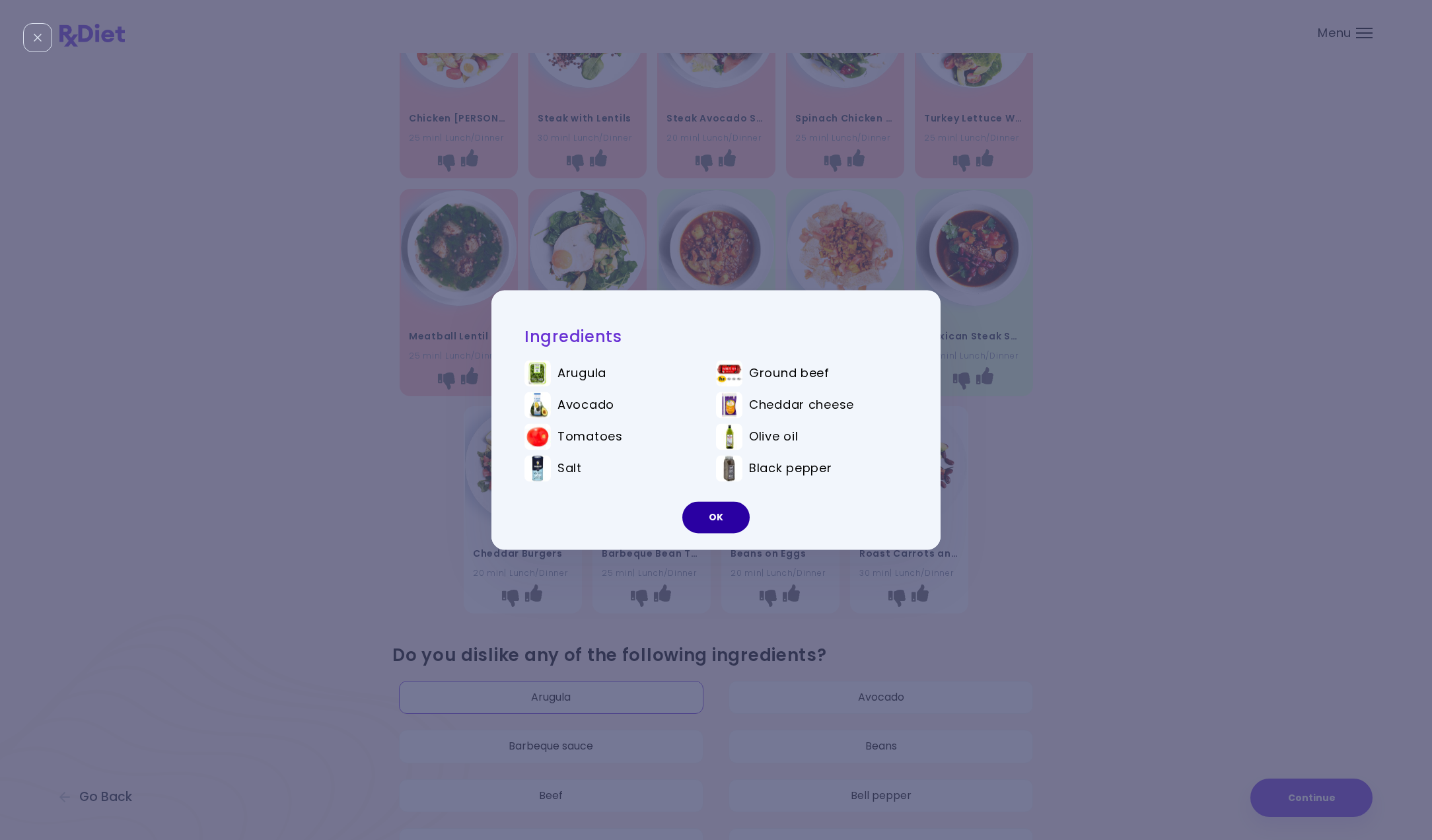
click at [703, 523] on button "OK" at bounding box center [716, 517] width 68 height 32
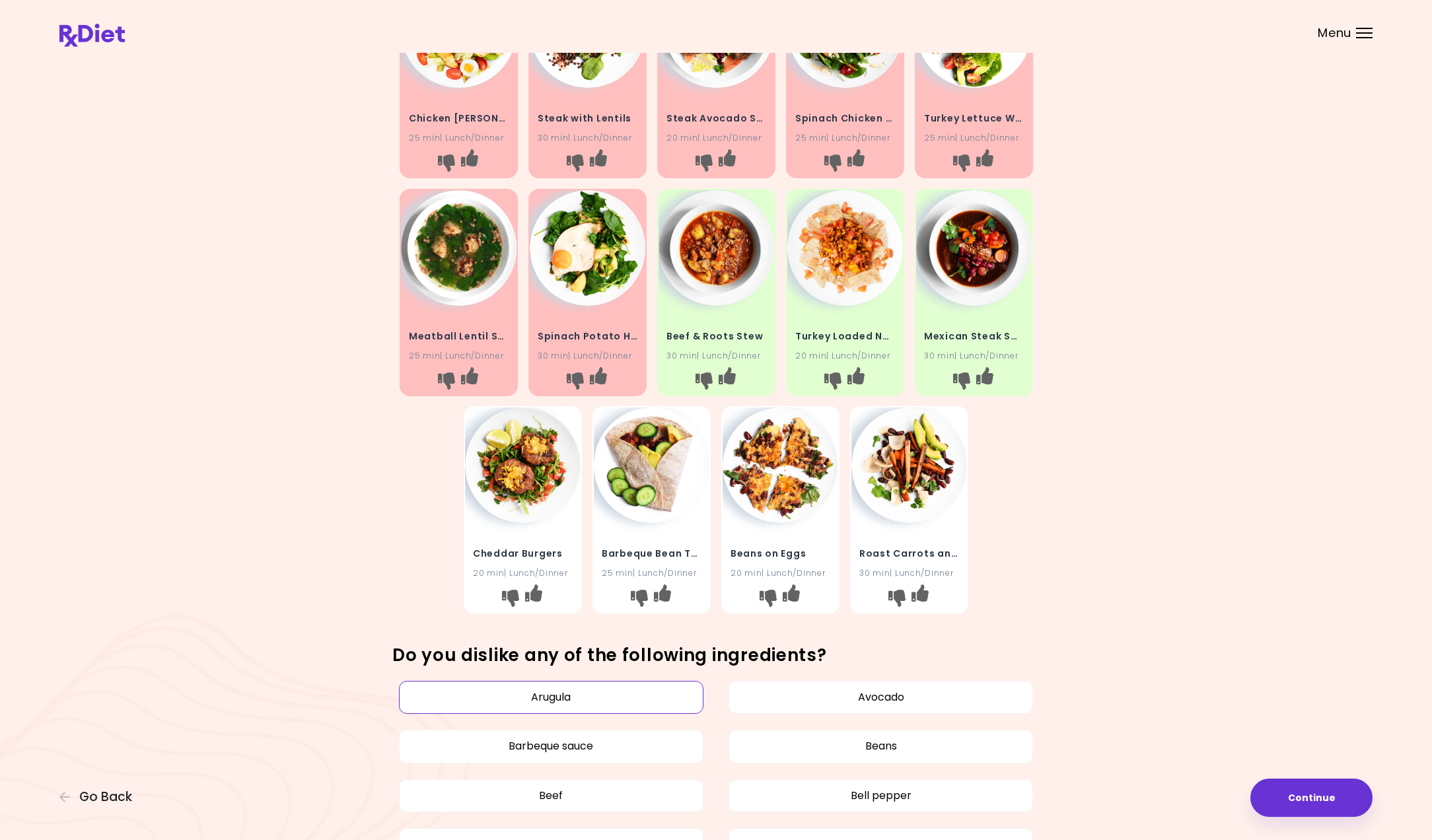
click at [647, 511] on img at bounding box center [652, 466] width 116 height 116
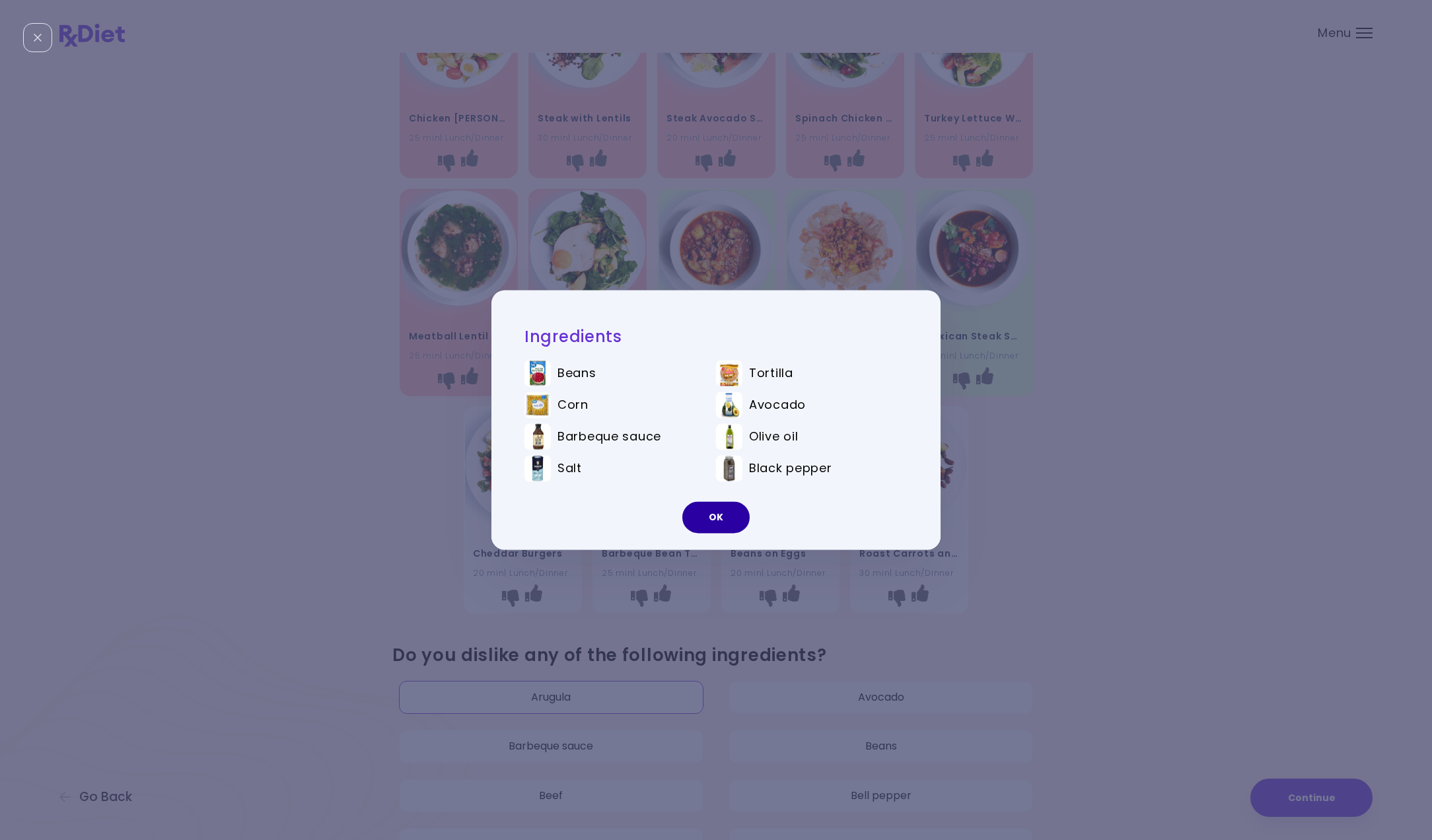
click at [708, 514] on button "OK" at bounding box center [716, 517] width 68 height 32
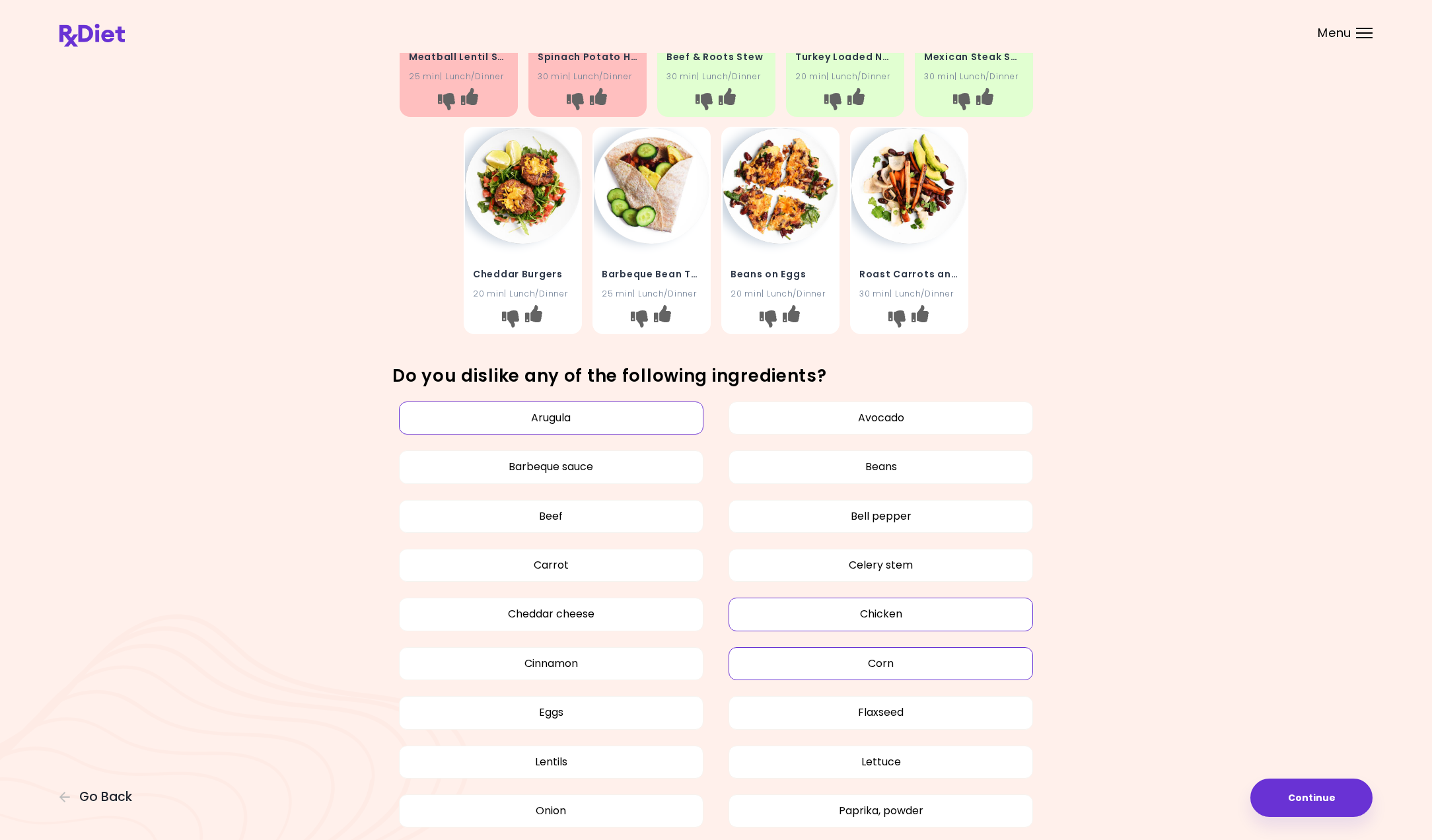
scroll to position [420, 0]
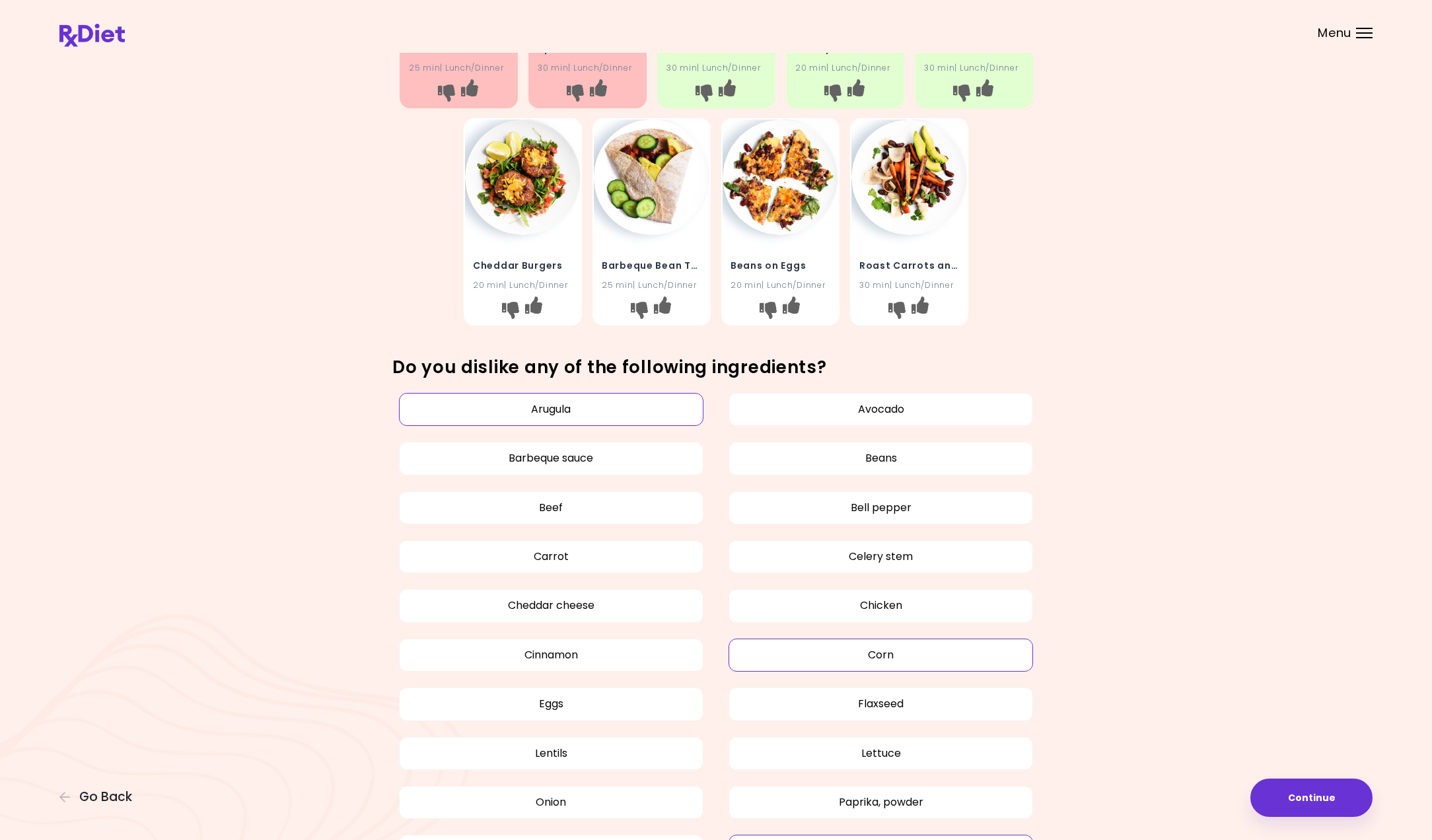
click at [817, 645] on button "Corn" at bounding box center [881, 655] width 305 height 33
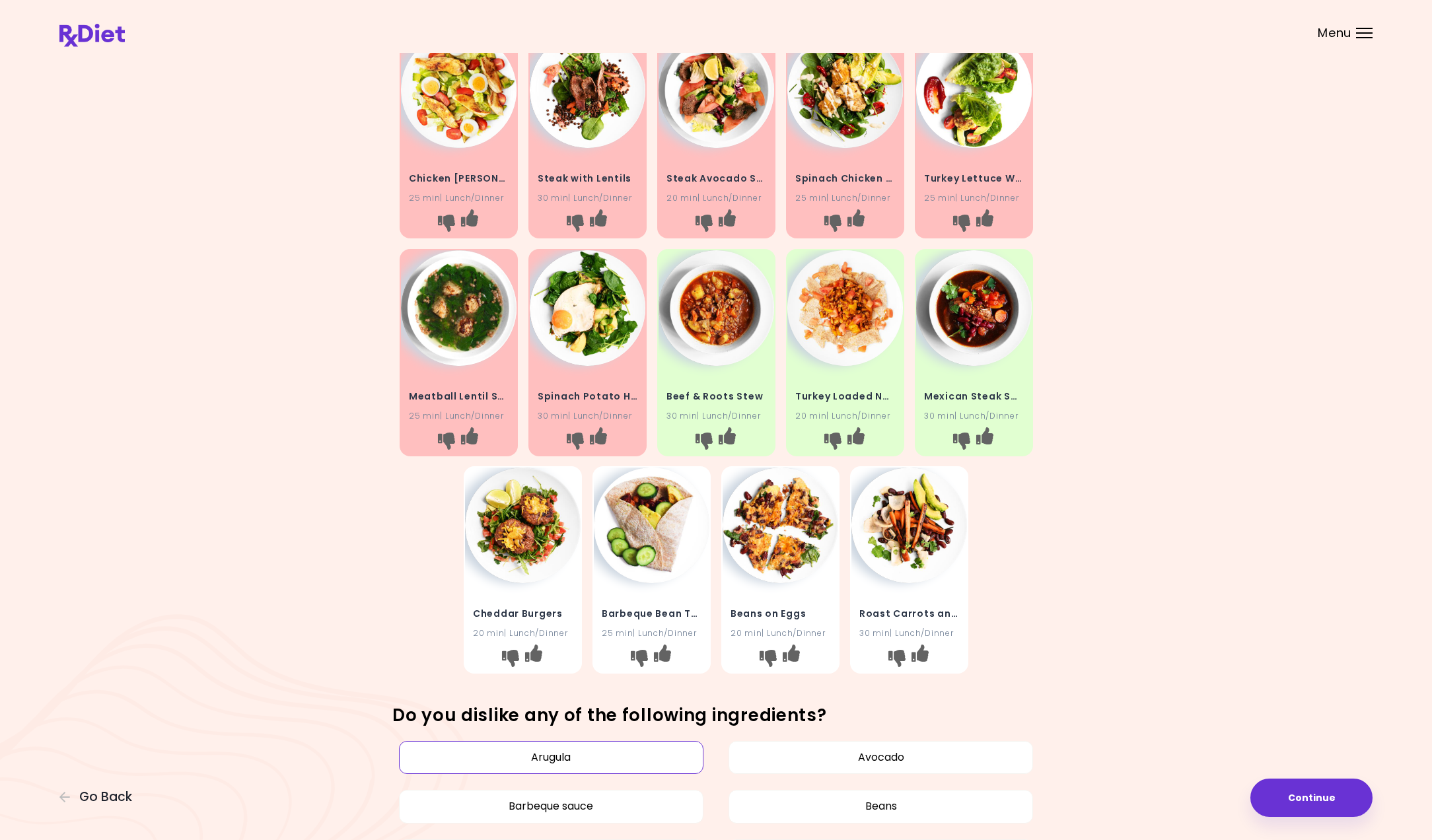
scroll to position [71, 0]
click at [790, 533] on img at bounding box center [781, 526] width 116 height 116
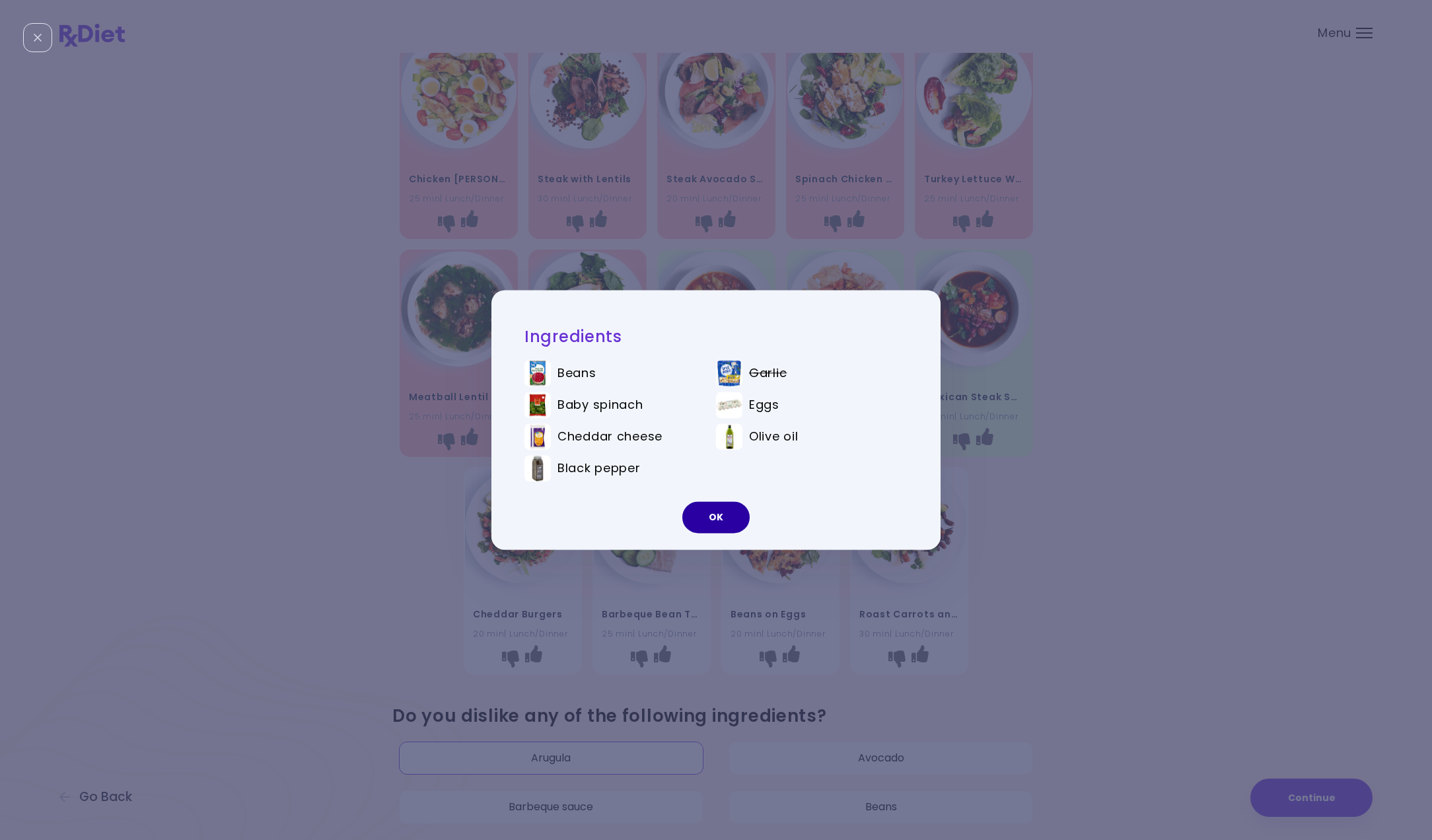
click at [718, 525] on button "OK" at bounding box center [716, 517] width 68 height 32
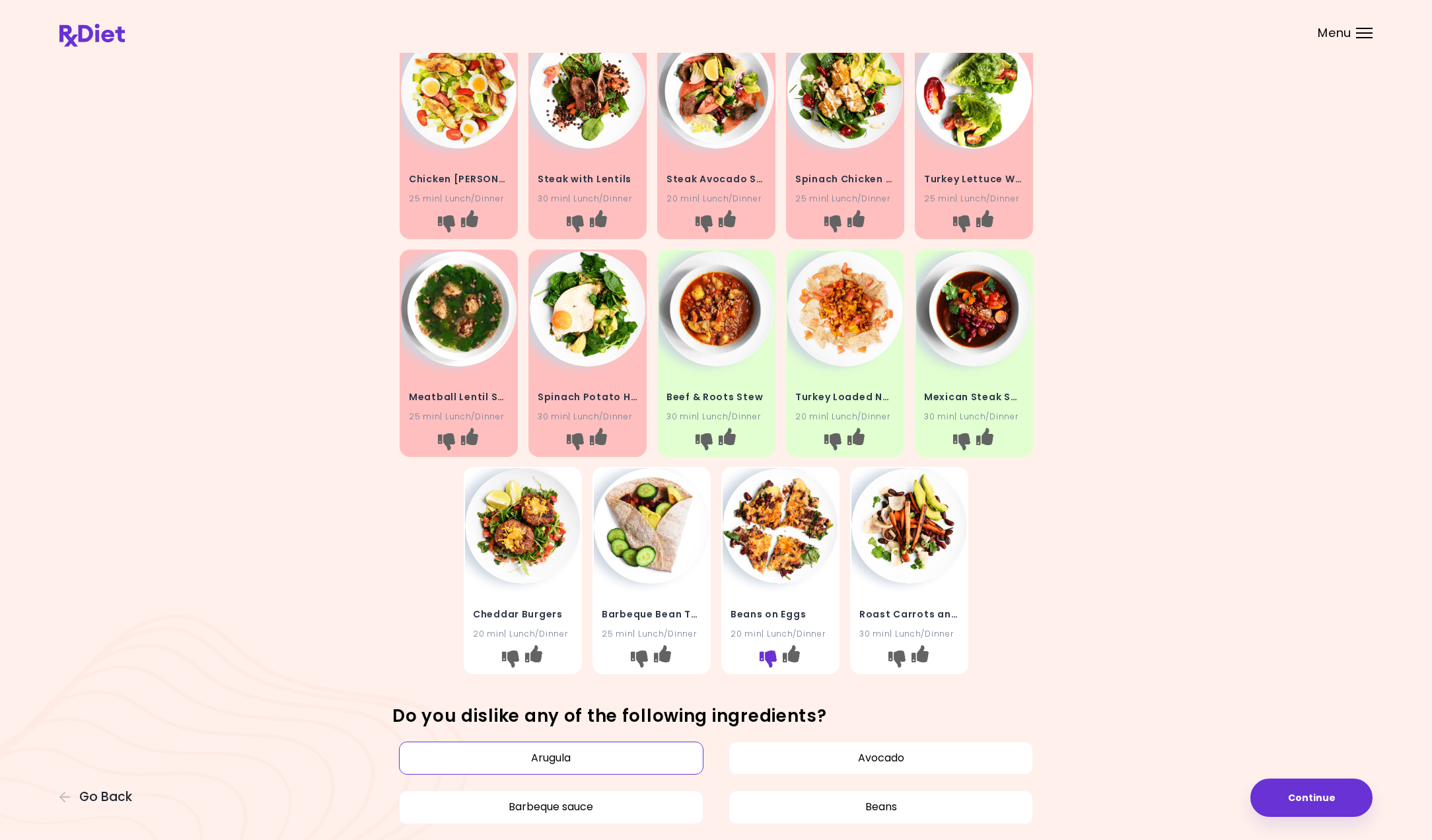
click at [763, 655] on icon "I don't like this recipe" at bounding box center [769, 659] width 17 height 17
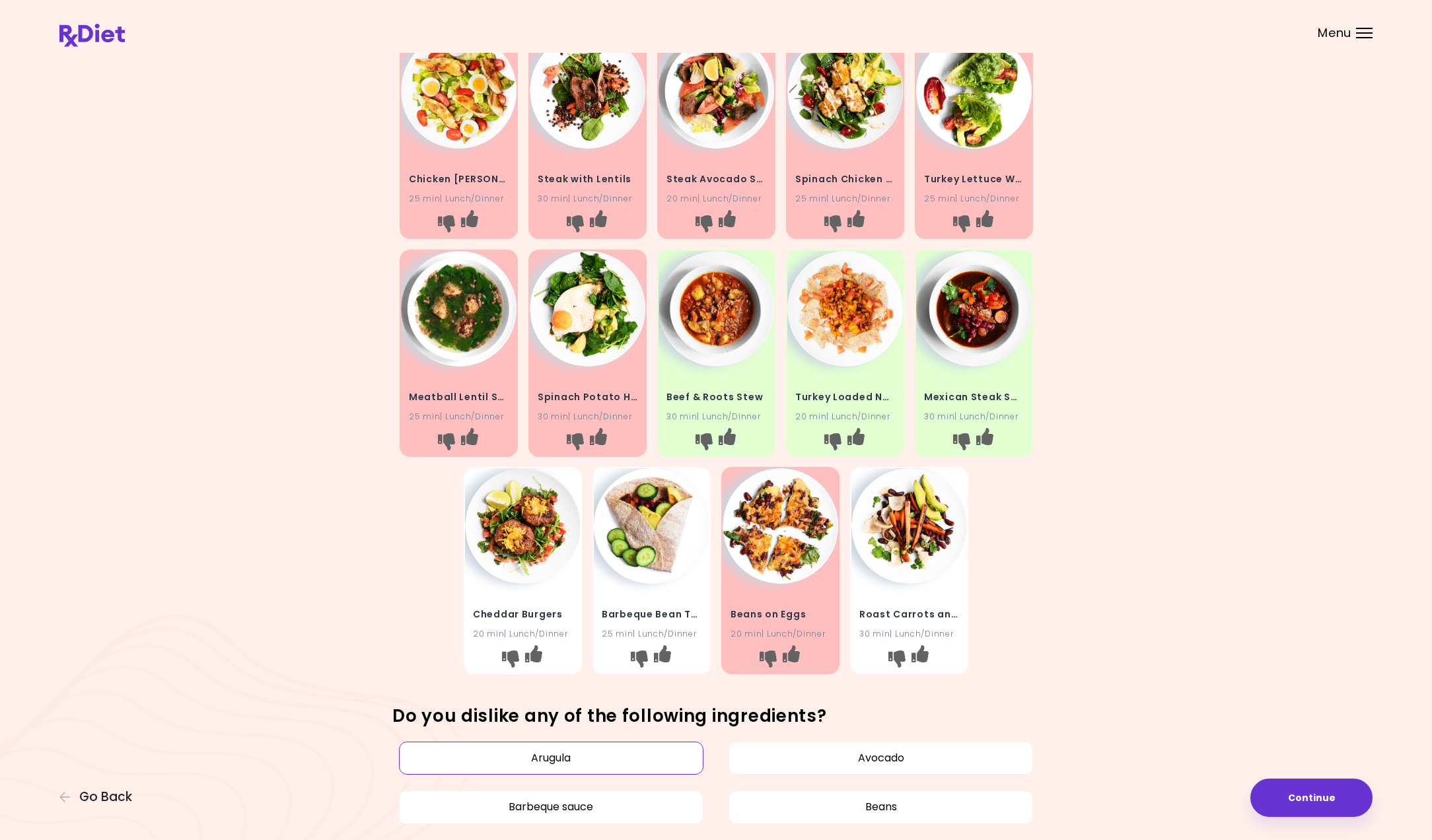
click at [898, 578] on img at bounding box center [910, 526] width 116 height 116
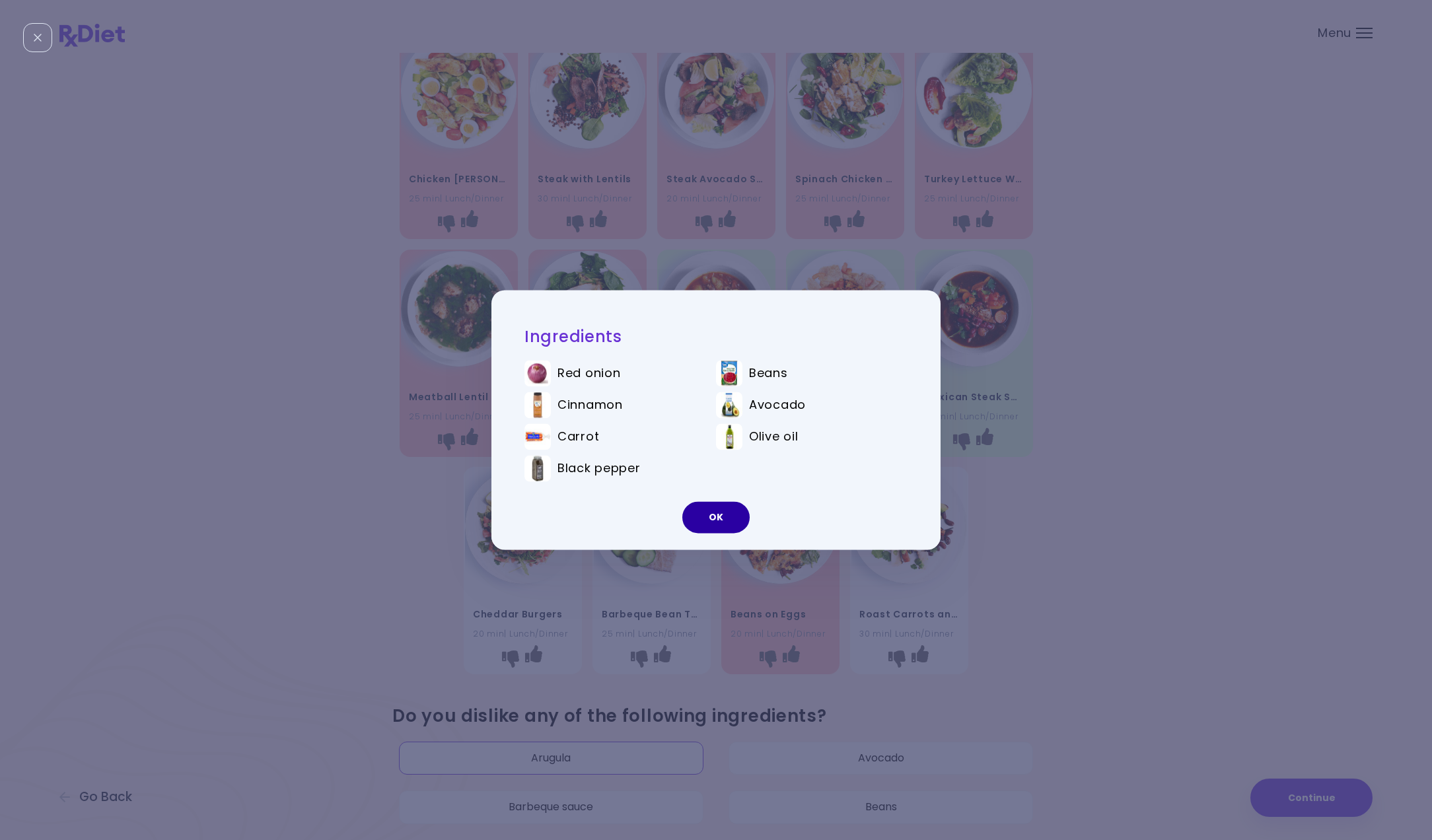
click at [708, 523] on button "OK" at bounding box center [716, 517] width 68 height 32
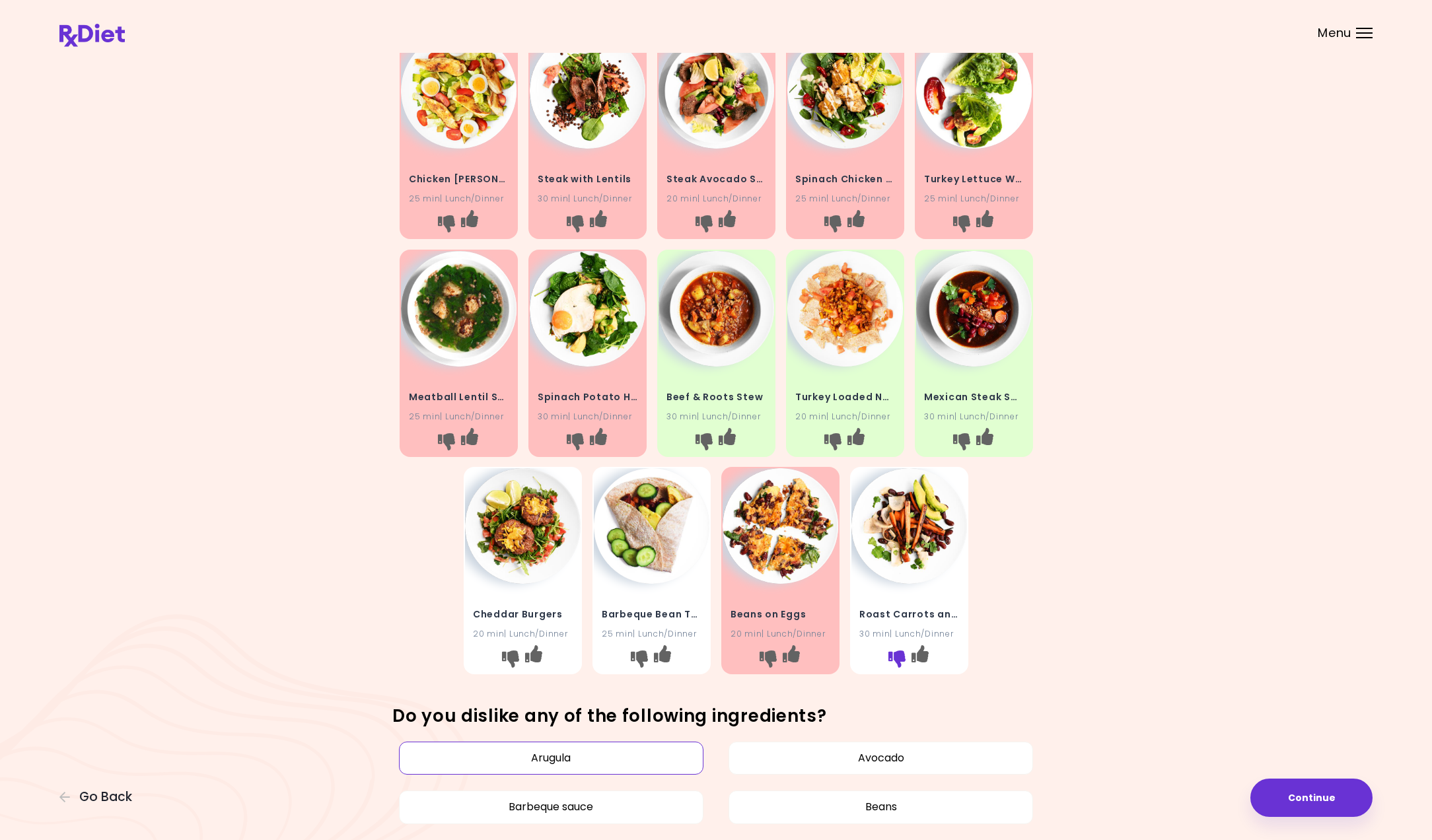
click at [890, 652] on icon "I don't like this recipe" at bounding box center [897, 659] width 17 height 17
click at [652, 568] on img at bounding box center [652, 526] width 116 height 116
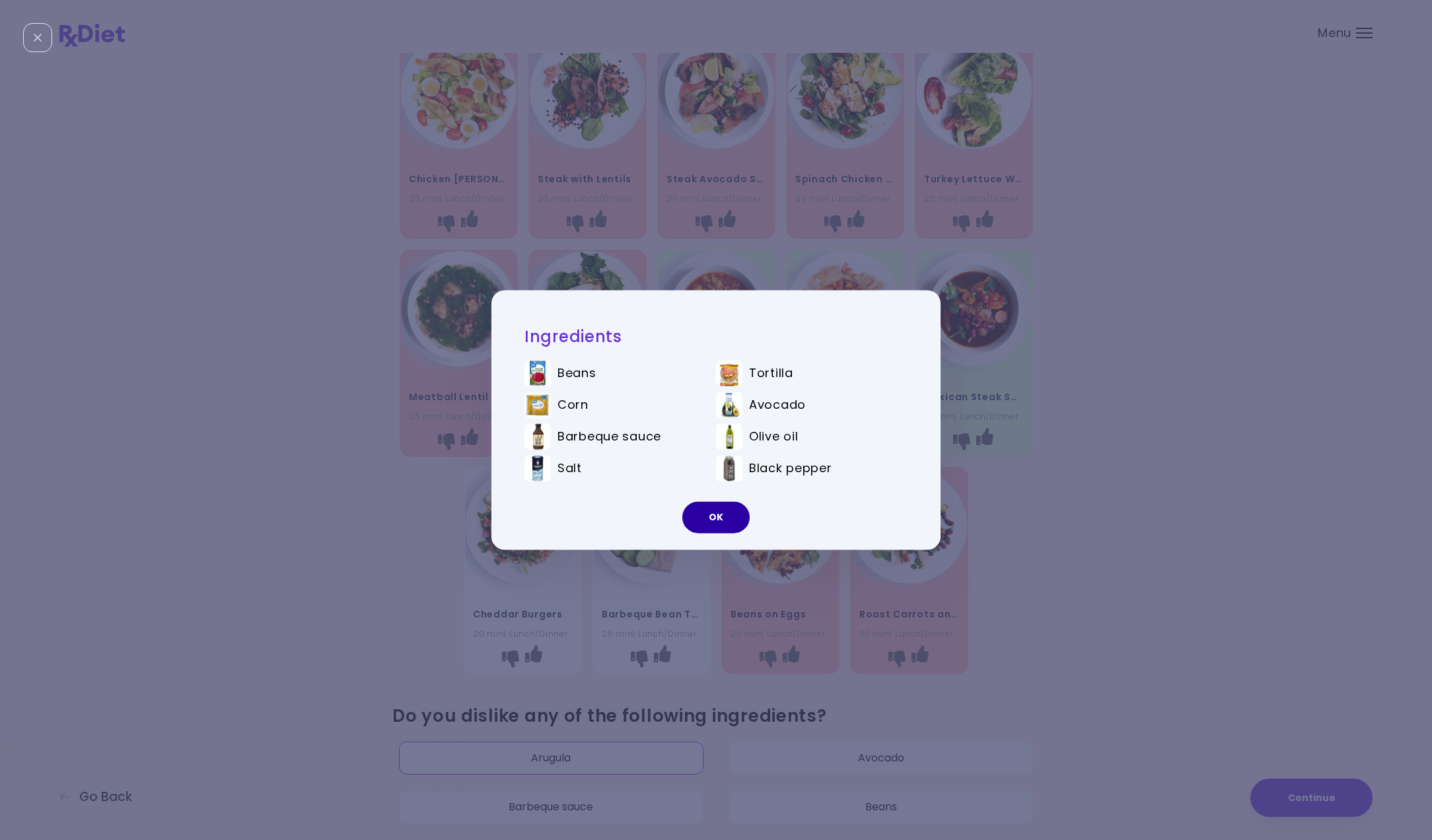
click at [693, 508] on button "OK" at bounding box center [716, 517] width 68 height 32
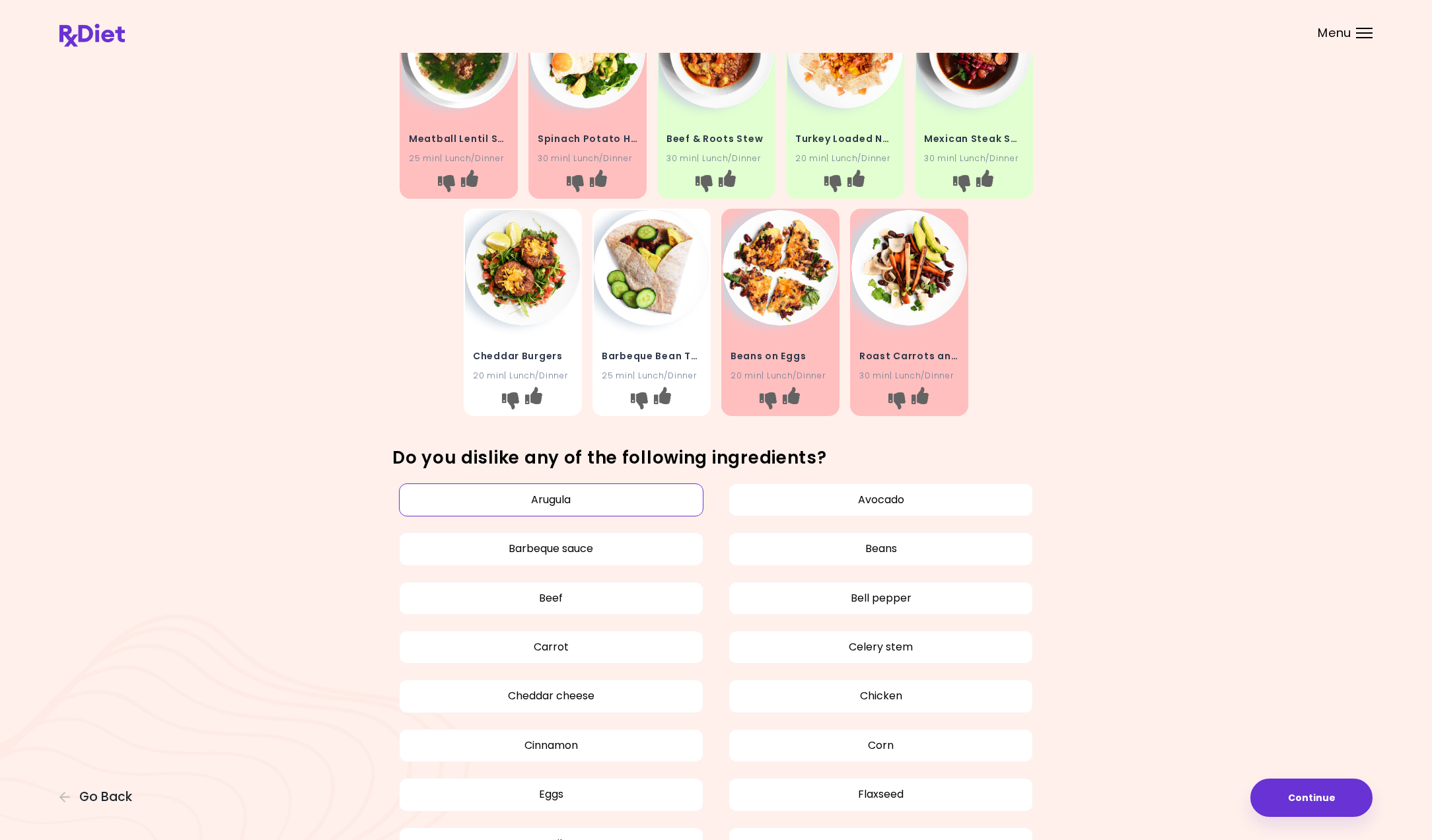
scroll to position [325, 0]
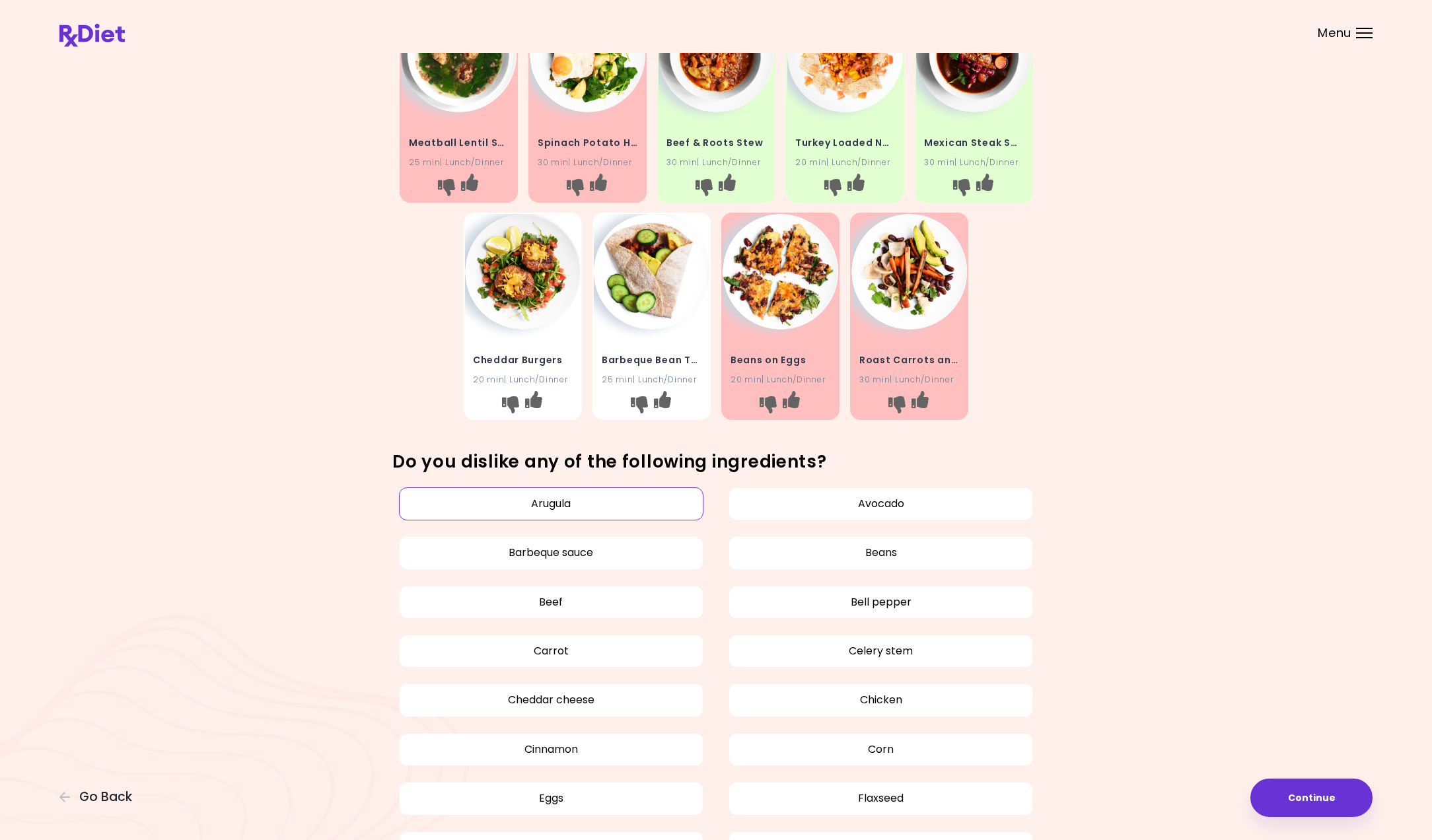
click at [630, 323] on img at bounding box center [652, 272] width 116 height 116
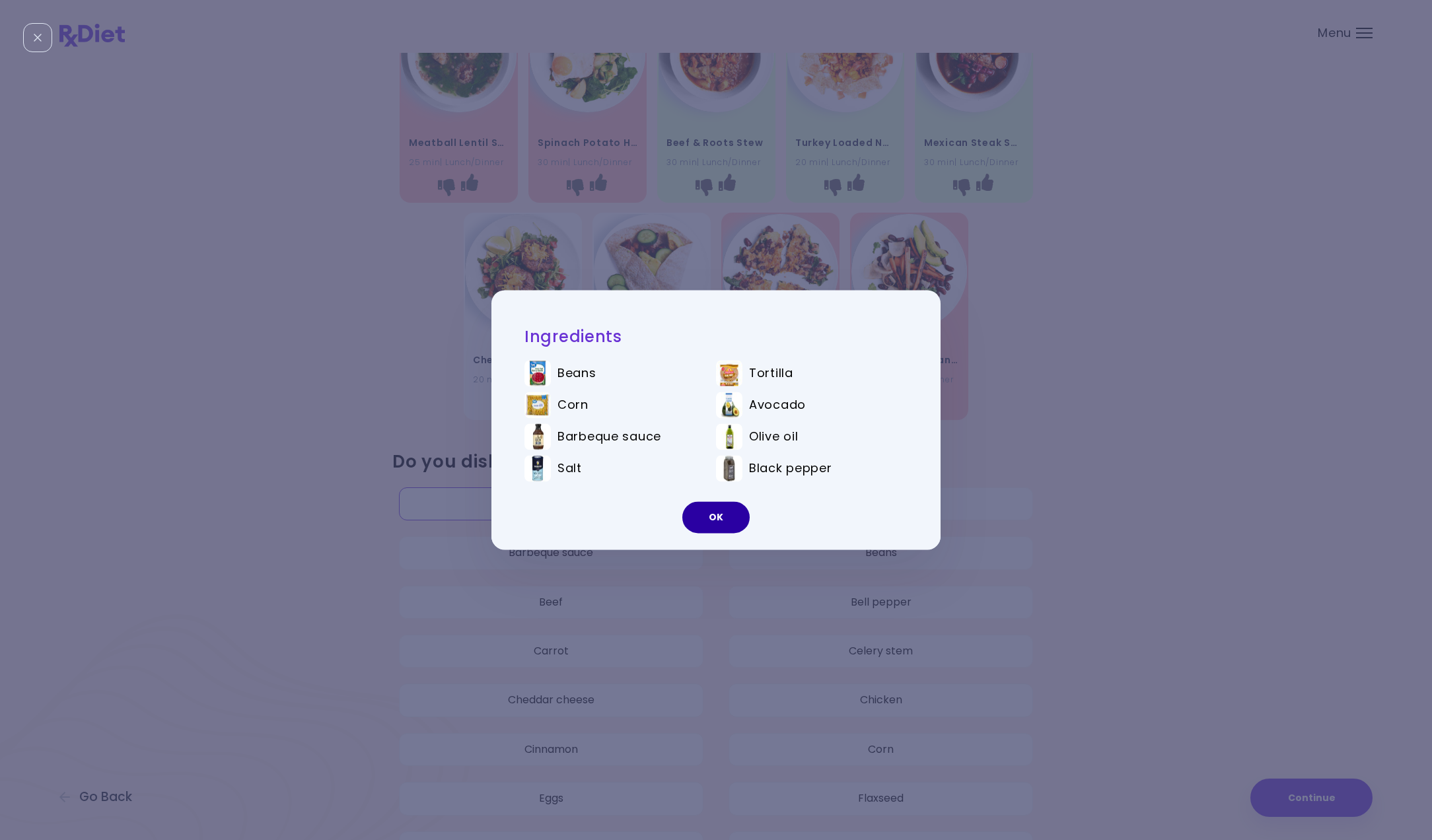
click at [691, 506] on button "OK" at bounding box center [716, 517] width 68 height 32
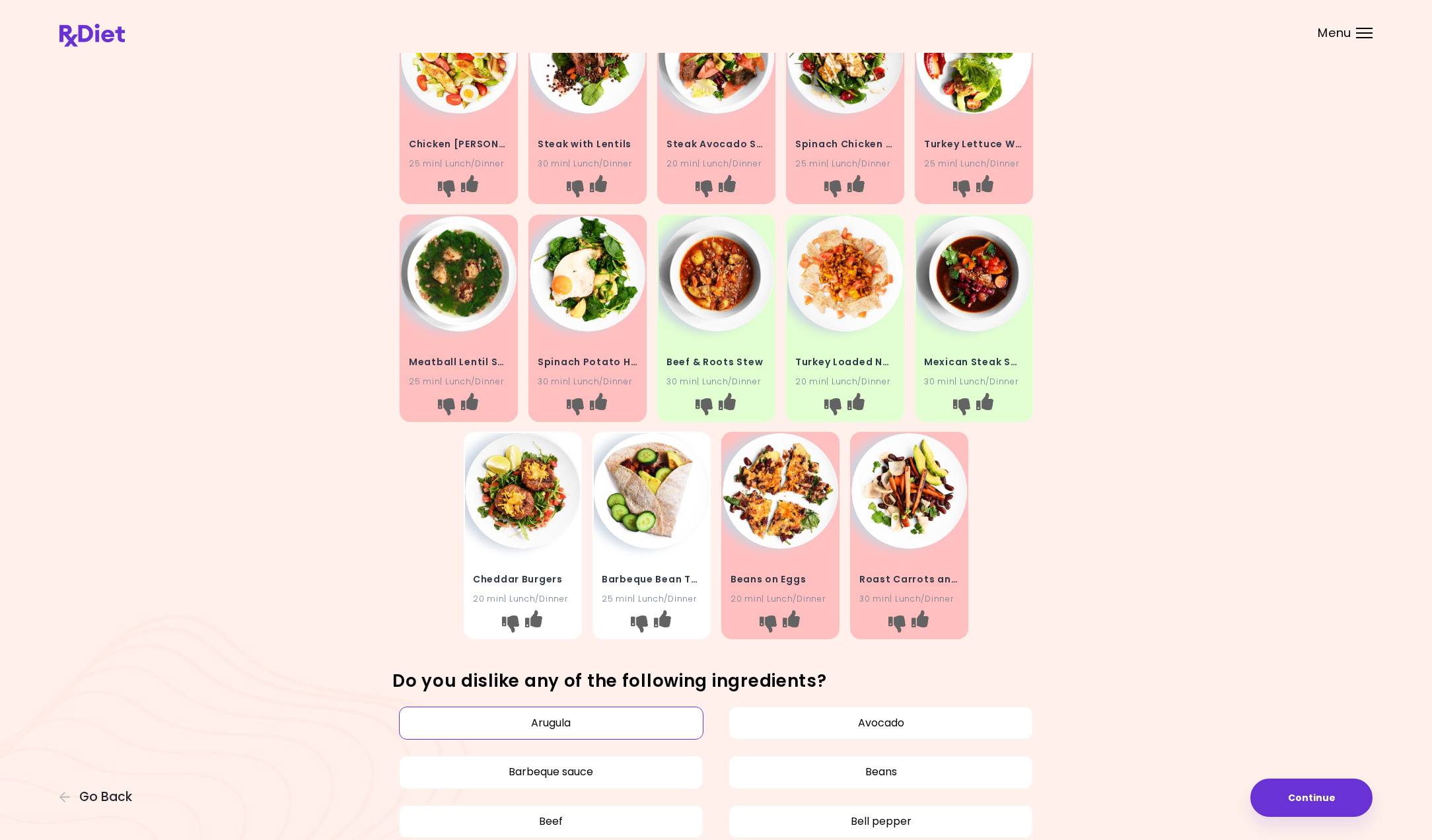
scroll to position [99, 0]
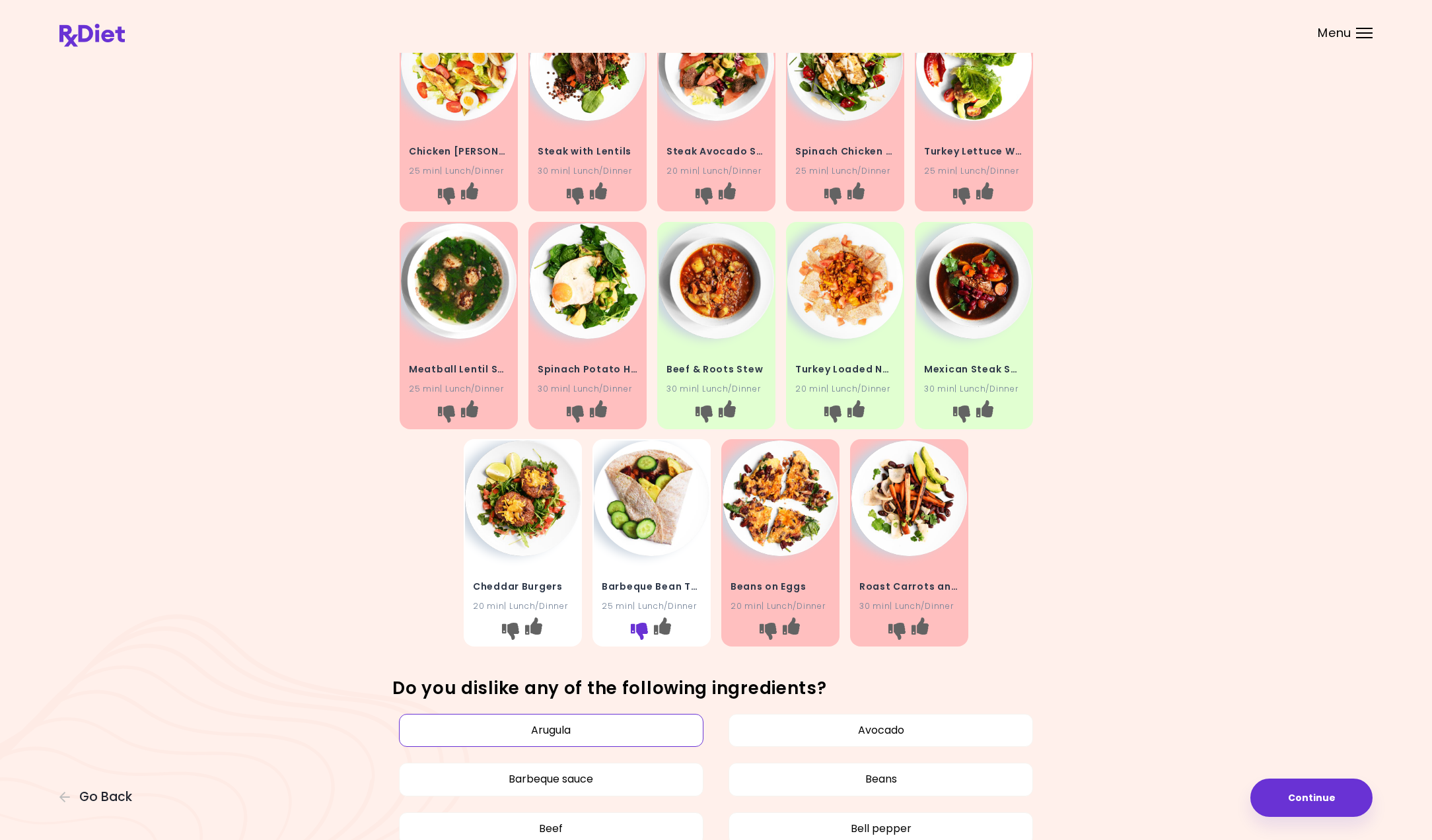
click at [638, 632] on icon "I don't like this recipe" at bounding box center [640, 631] width 17 height 17
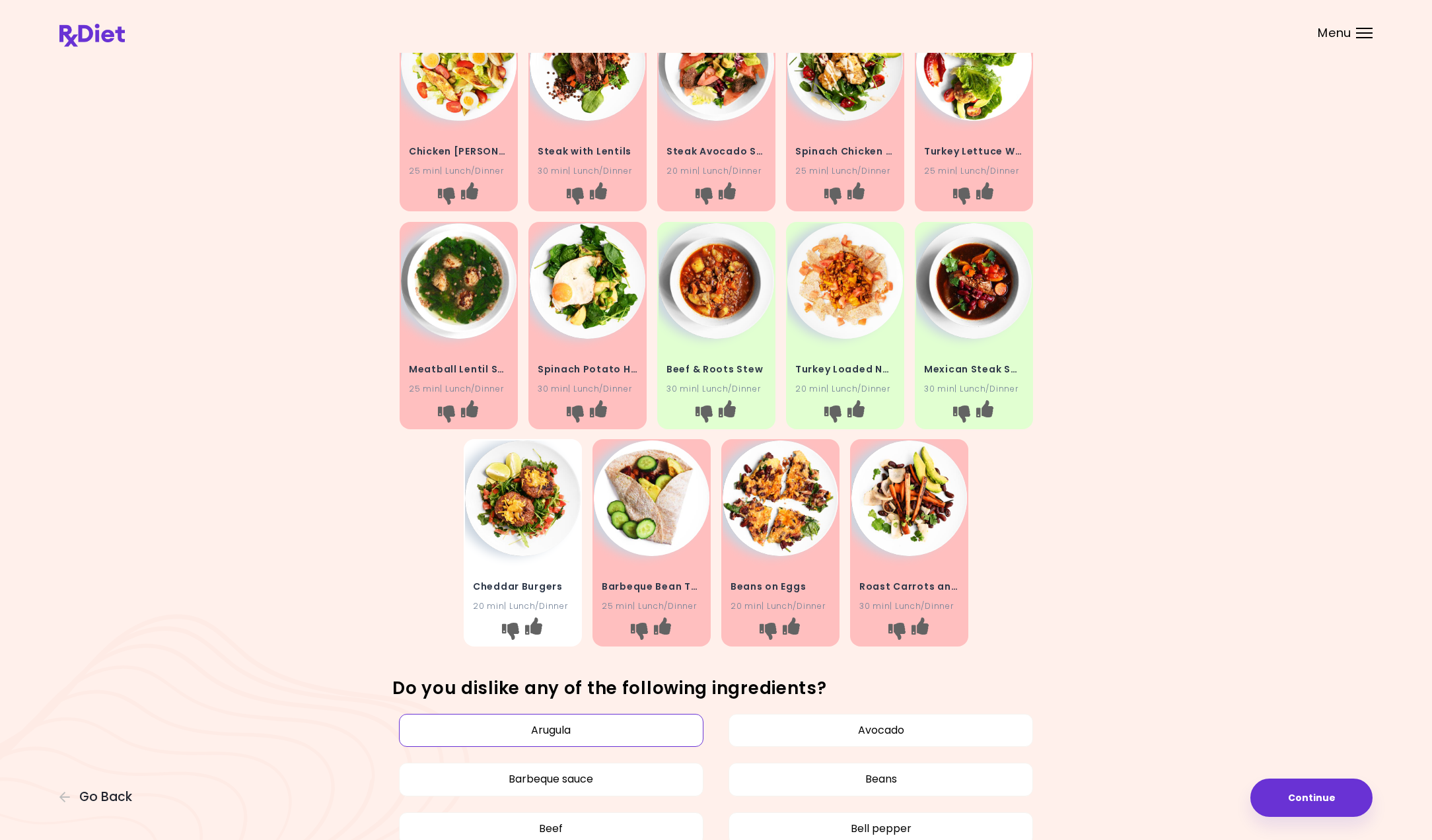
click at [517, 524] on img at bounding box center [523, 499] width 116 height 116
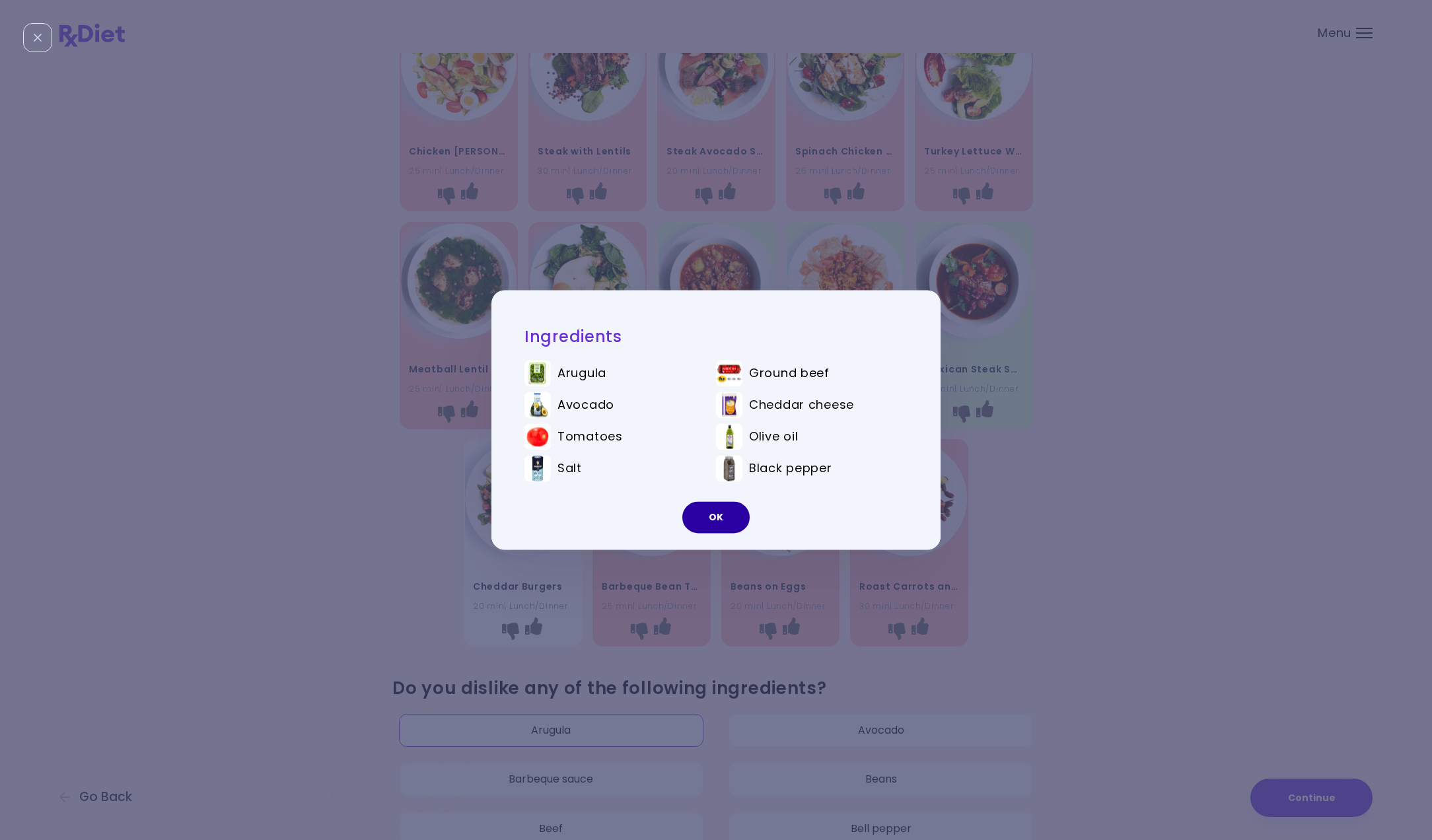
click at [691, 521] on button "OK" at bounding box center [716, 517] width 68 height 32
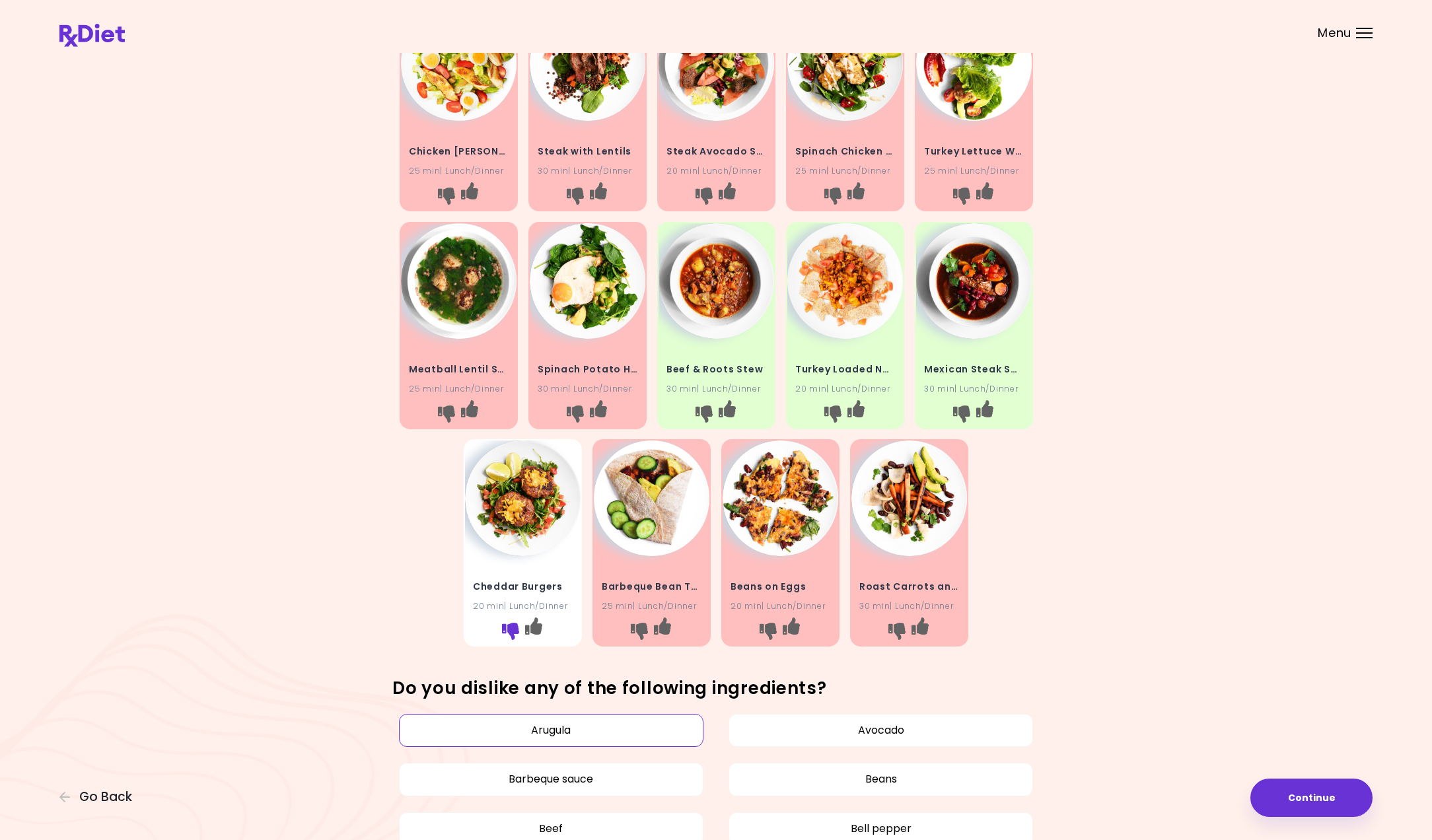
click at [510, 624] on icon "I don't like this recipe" at bounding box center [511, 631] width 17 height 17
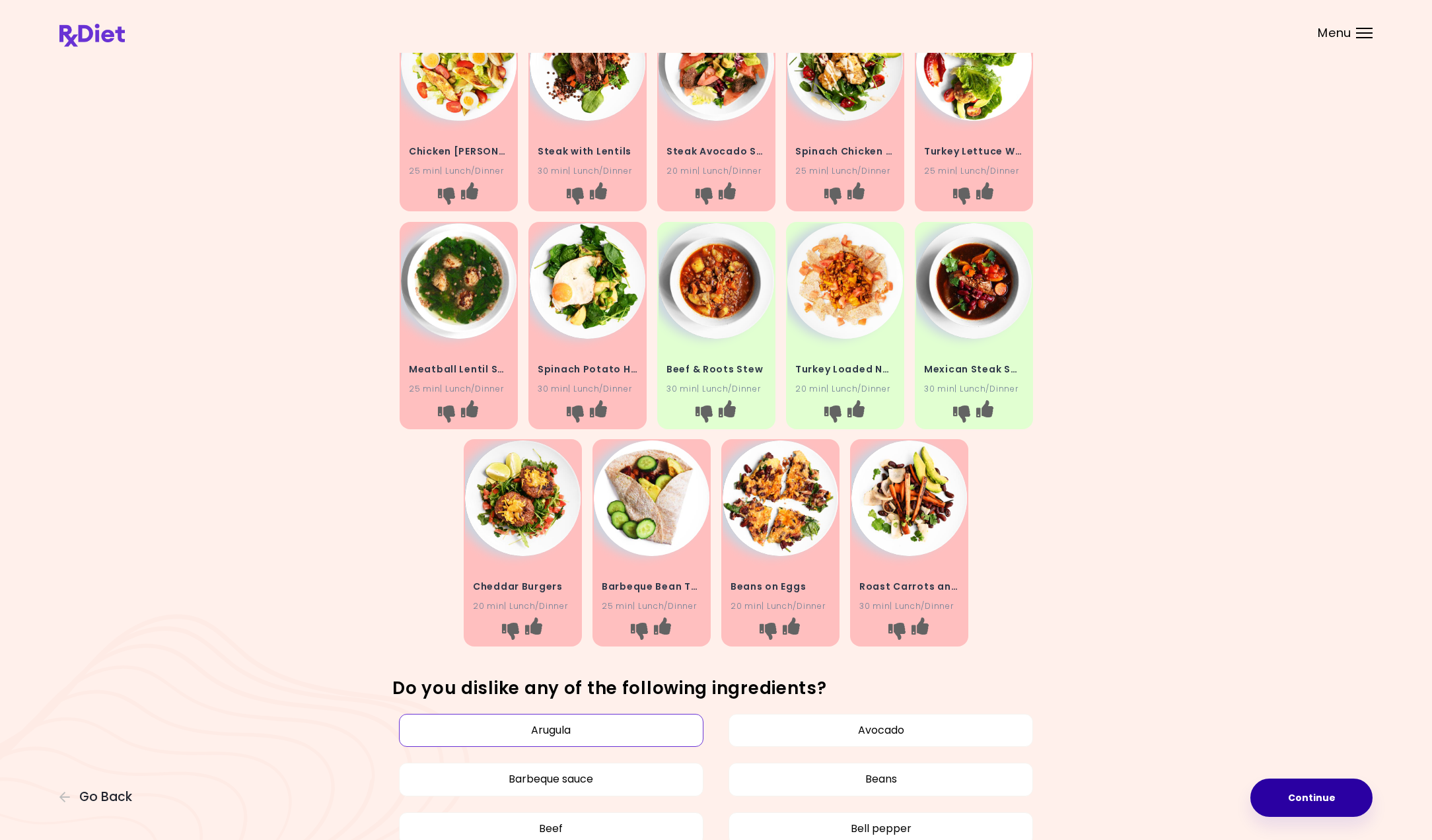
click at [1289, 797] on button "Continue" at bounding box center [1312, 798] width 122 height 39
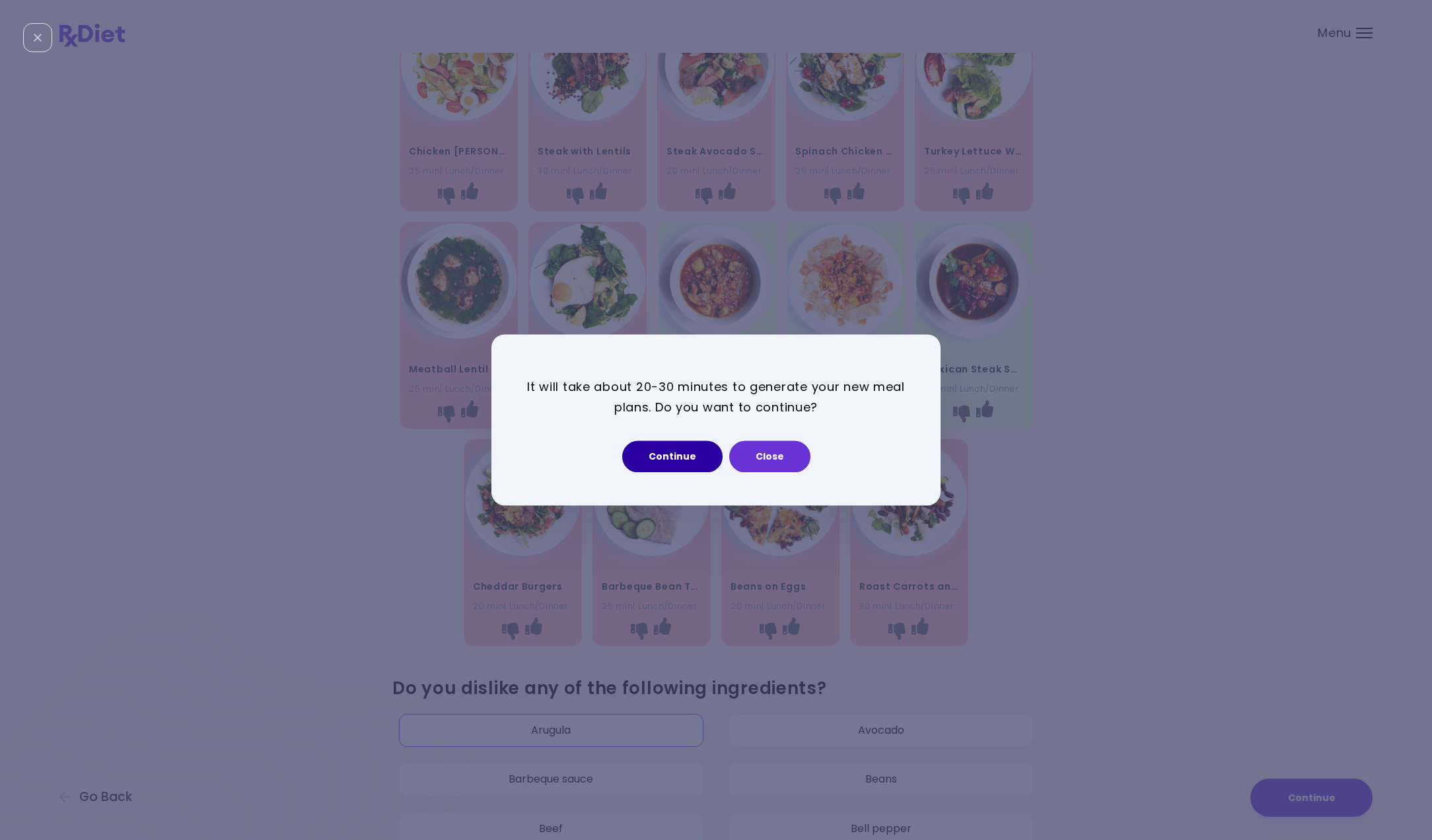
click at [652, 450] on button "Continue" at bounding box center [673, 456] width 101 height 32
select select "*"
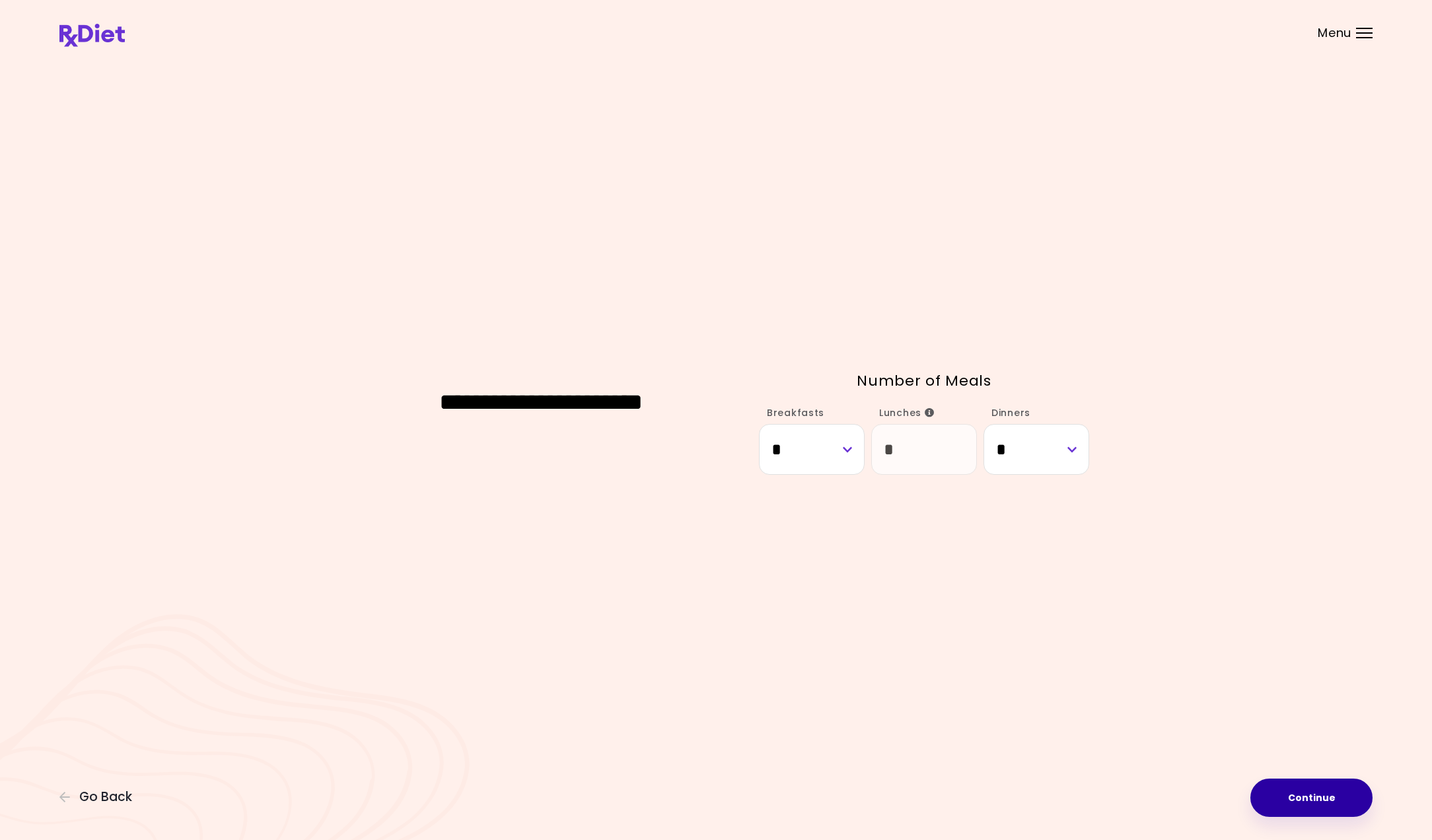
drag, startPoint x: 1300, startPoint y: 800, endPoint x: 1280, endPoint y: 797, distance: 20.2
click at [1299, 799] on button "Continue" at bounding box center [1312, 798] width 122 height 39
